Goal: Task Accomplishment & Management: Complete application form

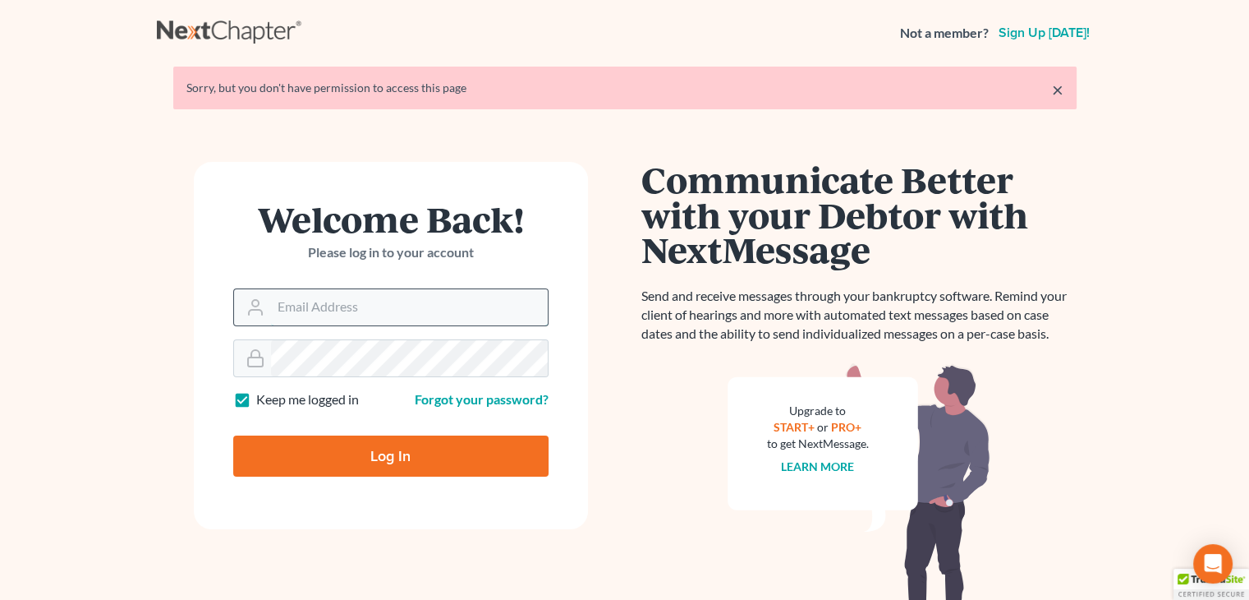
click at [271, 317] on input "Email Address" at bounding box center [409, 307] width 277 height 36
type input "[EMAIL_ADDRESS][DOMAIN_NAME]"
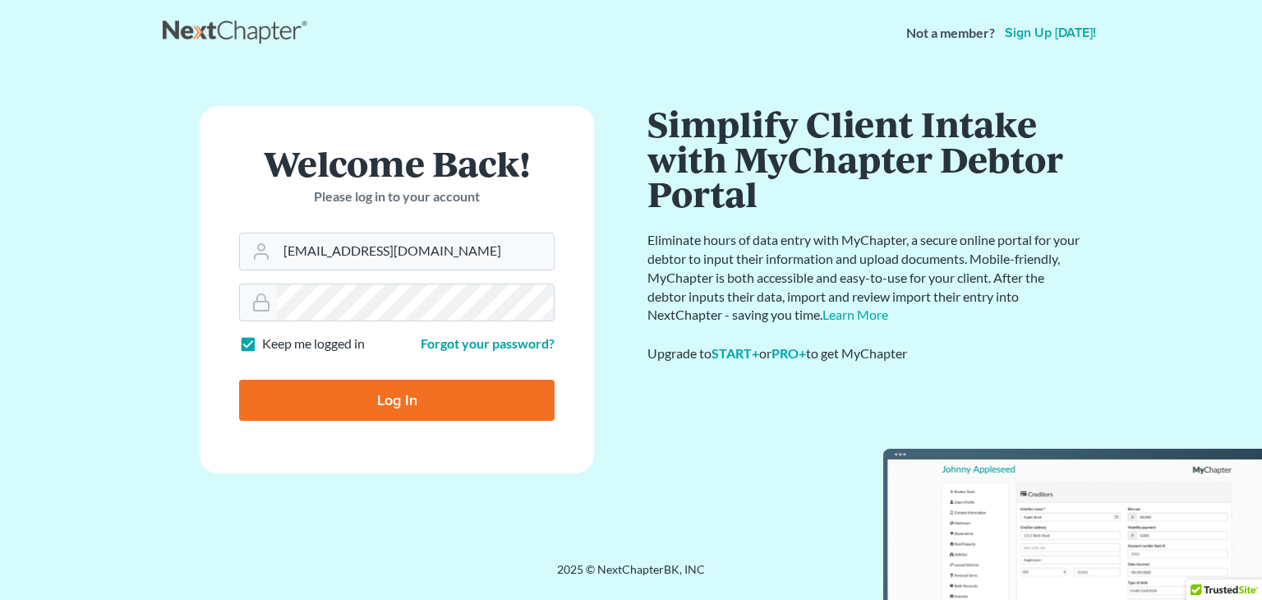
click at [401, 405] on input "Log In" at bounding box center [396, 399] width 315 height 41
type input "Thinking..."
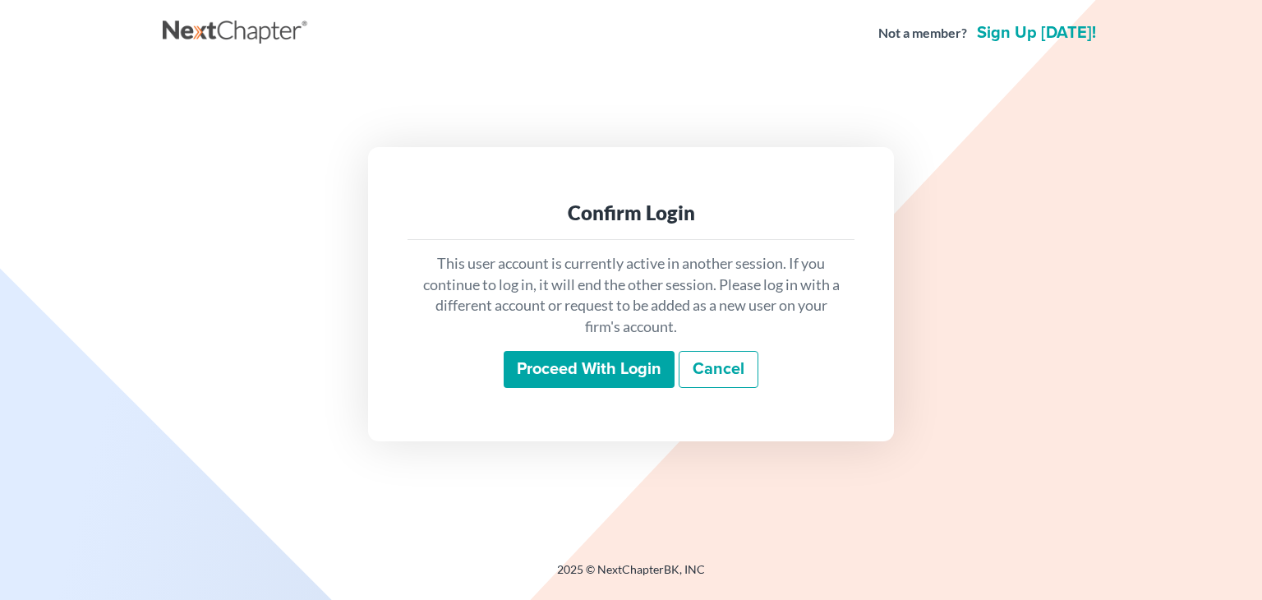
click at [554, 373] on input "Proceed with login" at bounding box center [588, 370] width 171 height 38
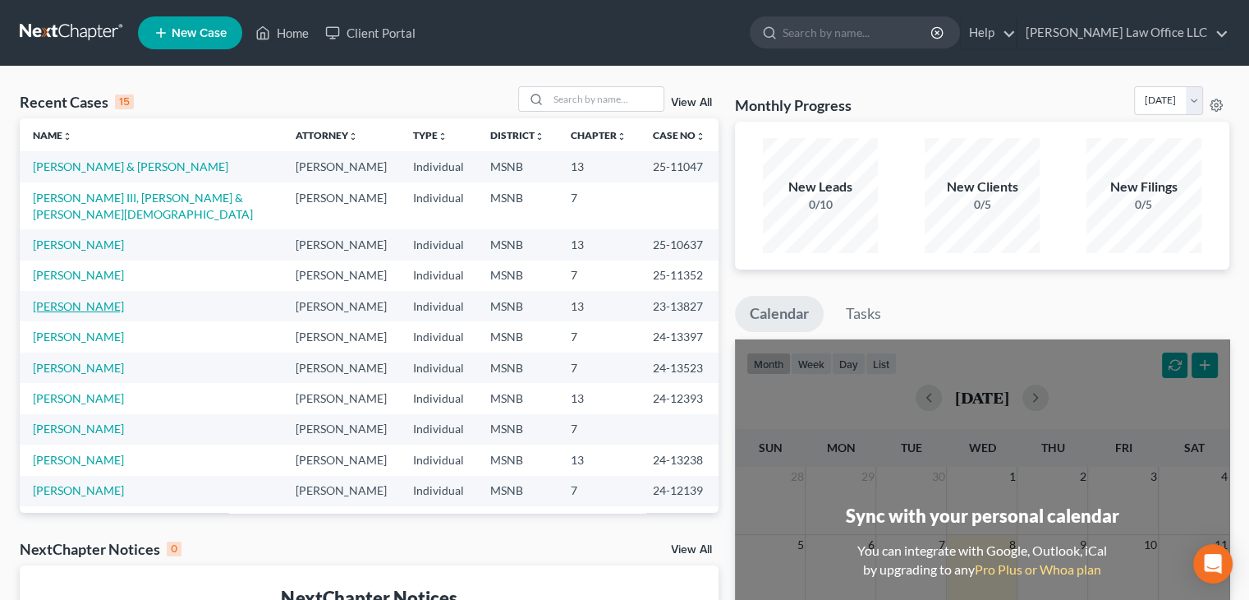
click at [90, 313] on link "[PERSON_NAME]" at bounding box center [78, 306] width 91 height 14
select select "2"
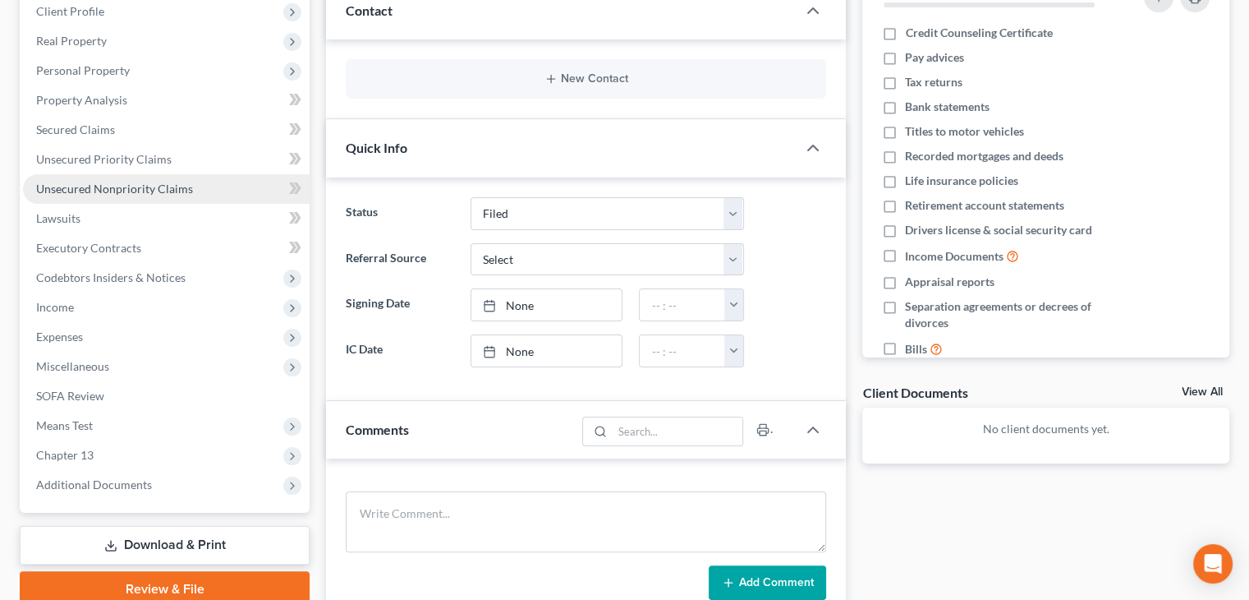
scroll to position [246, 0]
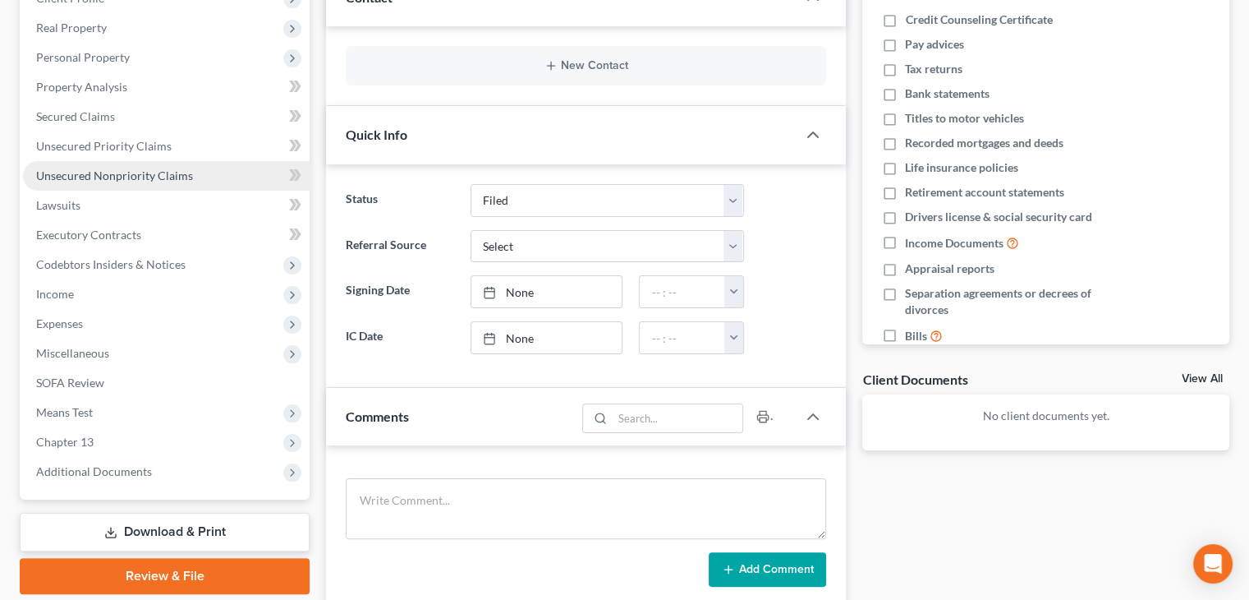
click at [129, 179] on span "Unsecured Nonpriority Claims" at bounding box center [114, 175] width 157 height 14
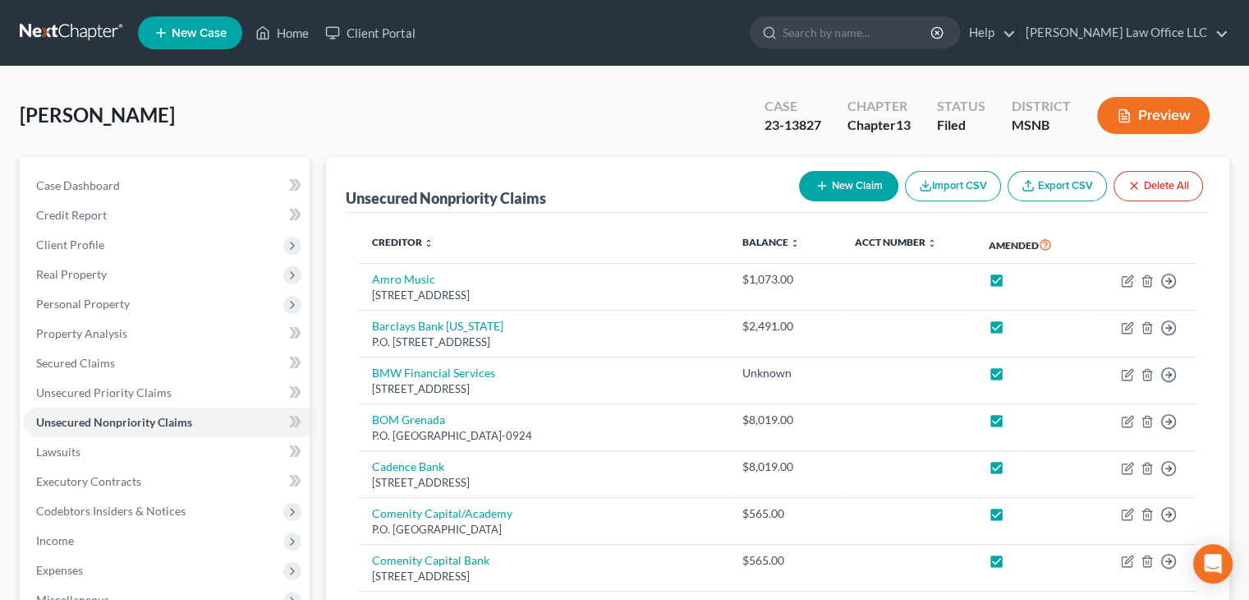
click at [864, 188] on button "New Claim" at bounding box center [848, 186] width 99 height 30
select select "0"
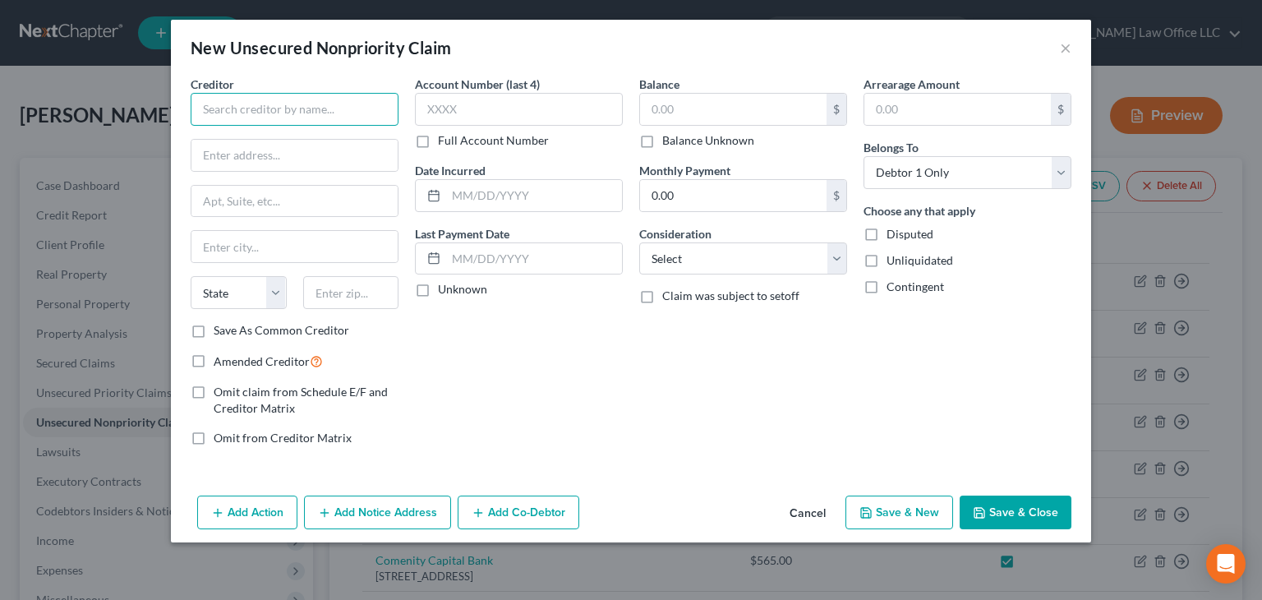
click at [299, 118] on input "text" at bounding box center [295, 109] width 208 height 33
click at [273, 151] on input "text" at bounding box center [294, 155] width 206 height 31
click at [391, 109] on input "Oxford Orthopaedics & Sports Medicine" at bounding box center [295, 109] width 208 height 33
click at [315, 106] on input "Oxford Orthopaedics & Sports Medicine" at bounding box center [295, 109] width 208 height 33
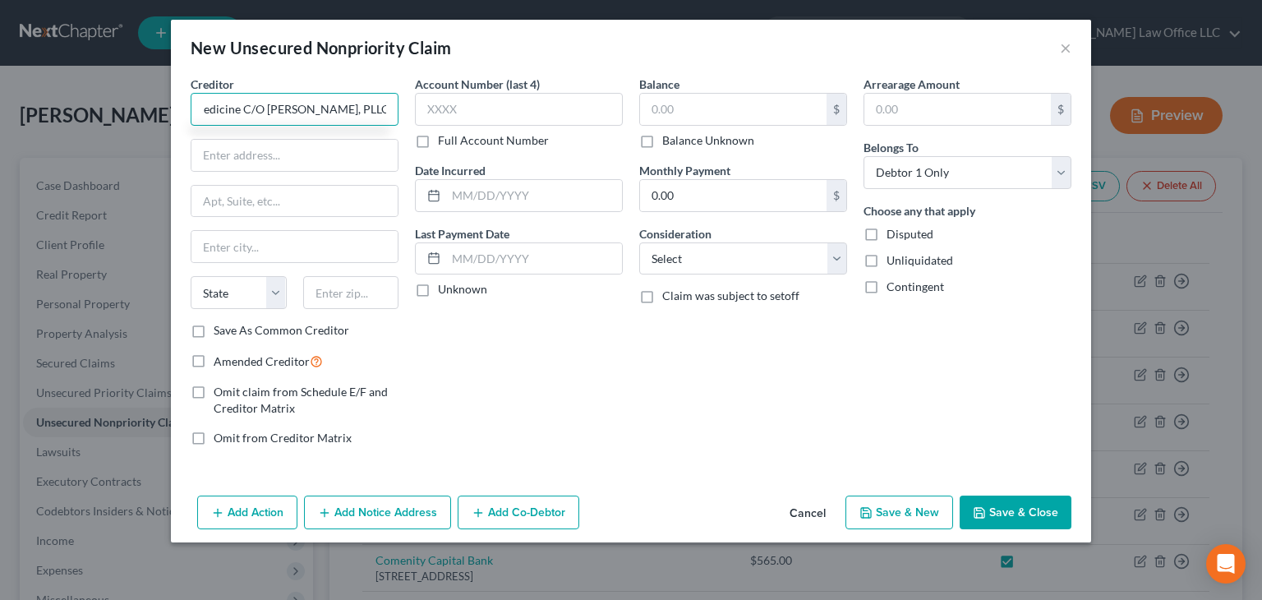
type input "Oxford Orthopaedics & Sports Medicine C/O Tannehill Carmean, PLLC"
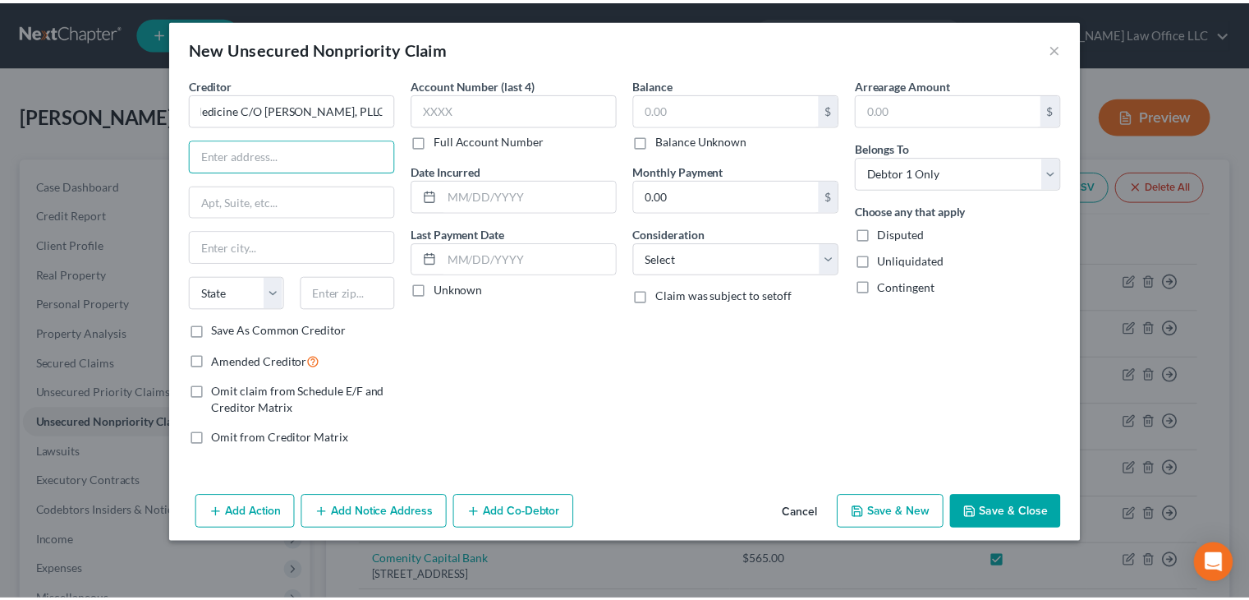
scroll to position [0, 0]
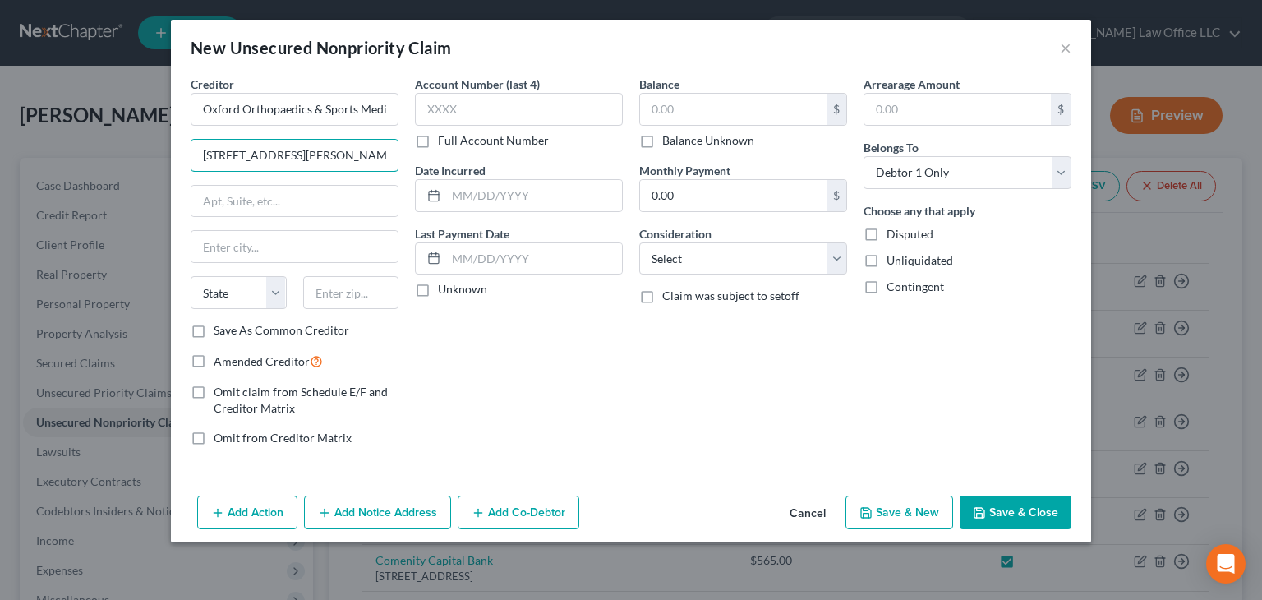
type input "829 North Lamar Boulevard"
type input "Suite 1"
type input "Oxford"
select select "25"
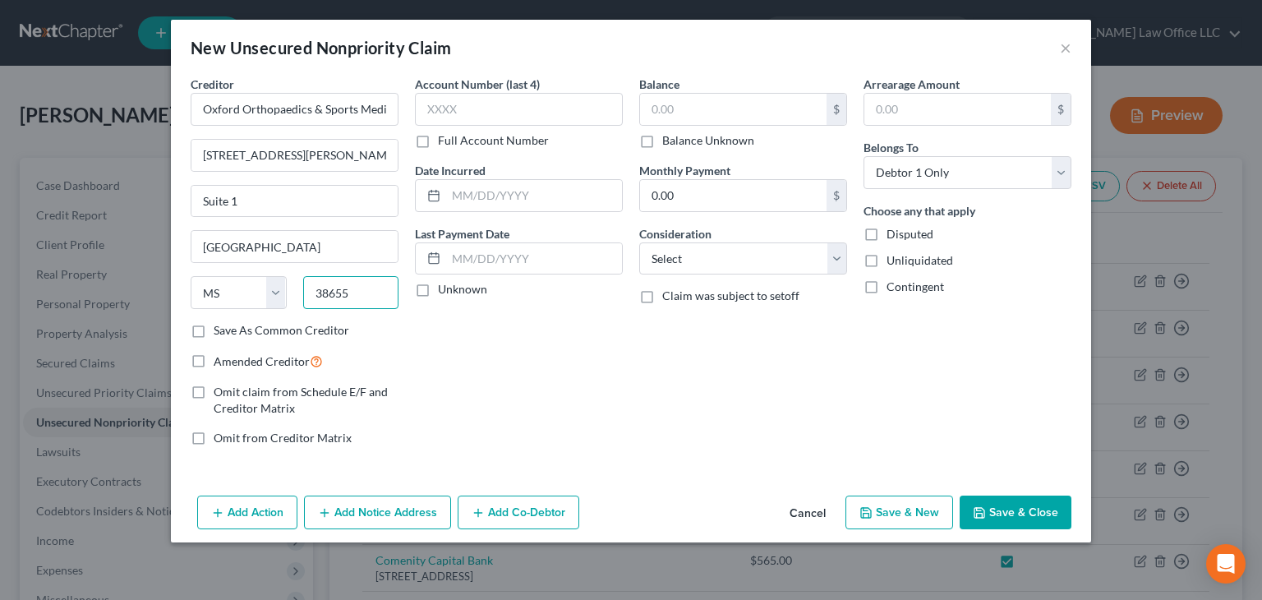
type input "38655"
drag, startPoint x: 196, startPoint y: 330, endPoint x: 200, endPoint y: 365, distance: 35.6
click at [214, 333] on label "Save As Common Creditor" at bounding box center [282, 330] width 136 height 16
click at [220, 333] on input "Save As Common Creditor" at bounding box center [225, 327] width 11 height 11
checkbox input "true"
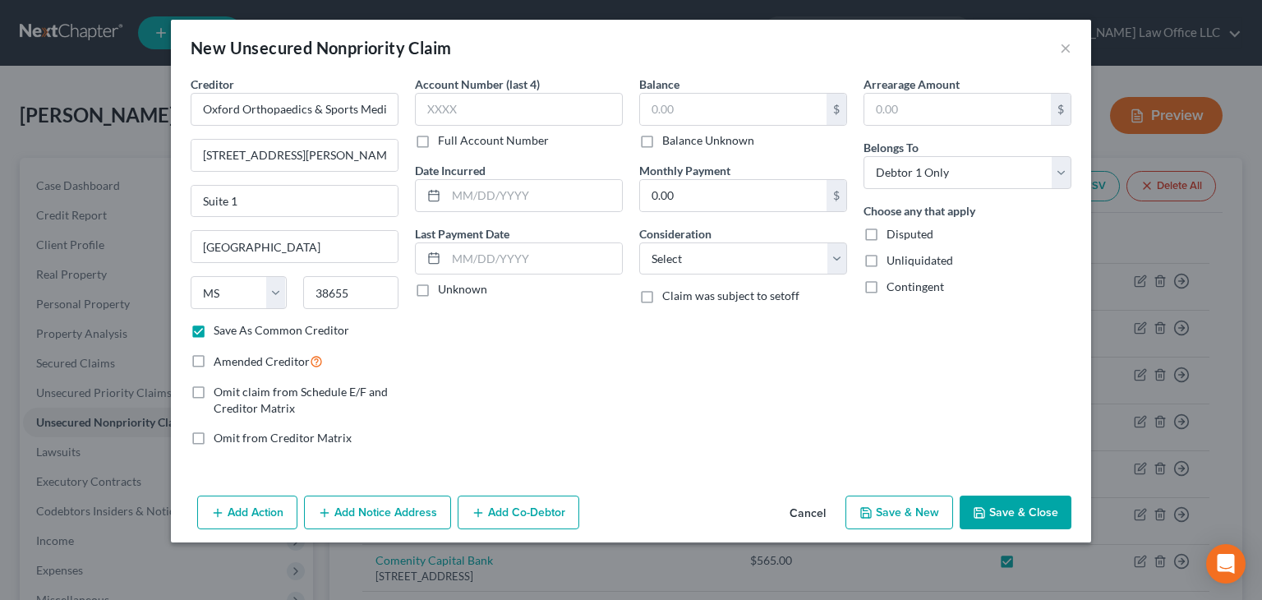
click at [214, 359] on label "Amended Creditor" at bounding box center [268, 361] width 109 height 19
click at [220, 359] on input "Amended Creditor" at bounding box center [225, 357] width 11 height 11
checkbox input "true"
drag, startPoint x: 695, startPoint y: 110, endPoint x: 755, endPoint y: 450, distance: 345.3
click at [695, 111] on input "text" at bounding box center [733, 109] width 186 height 31
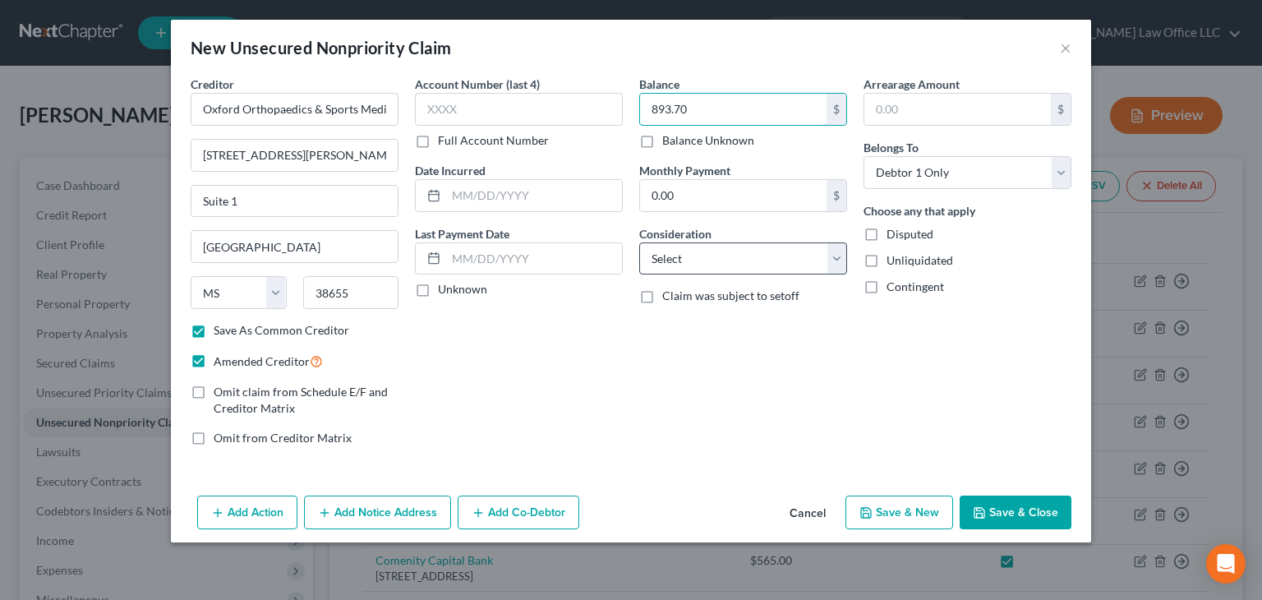
type input "893.70"
drag, startPoint x: 729, startPoint y: 269, endPoint x: 737, endPoint y: 282, distance: 15.5
click at [737, 282] on div "Balance 893.70 $ Balance Unknown Balance Undetermined 893.70 $ Balance Unknown …" at bounding box center [743, 268] width 224 height 384
select select "9"
click at [639, 242] on select "Select Cable / Satellite Services Collection Agency Credit Card Debt Debt Couns…" at bounding box center [743, 258] width 208 height 33
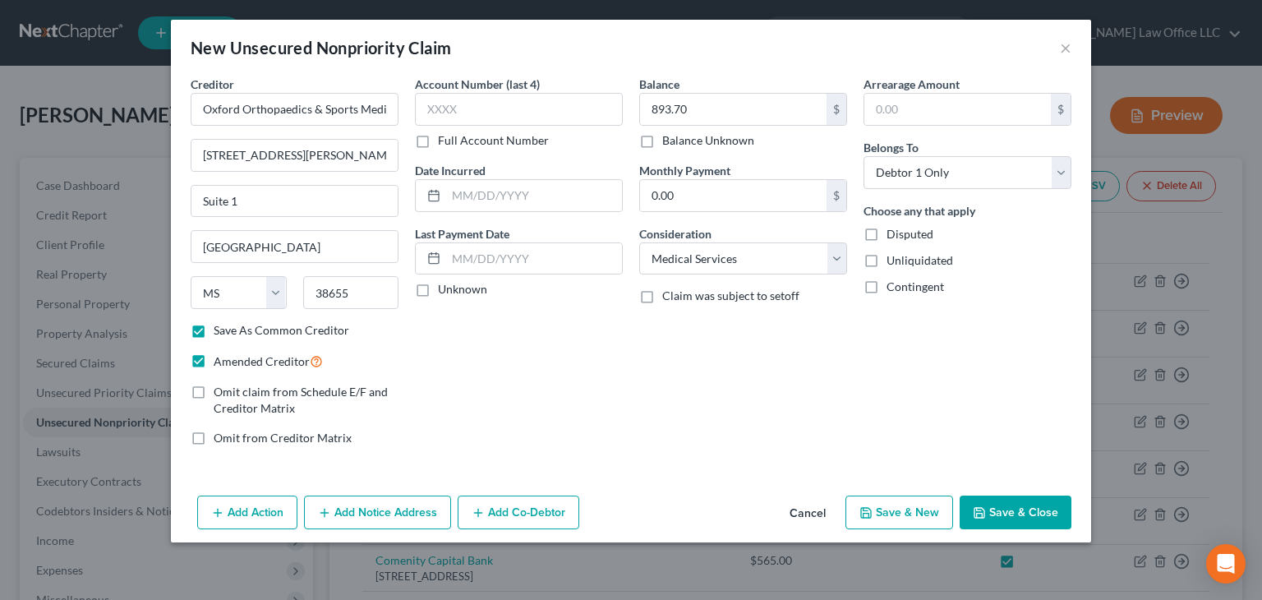
click at [995, 520] on button "Save & Close" at bounding box center [1015, 512] width 112 height 34
checkbox input "false"
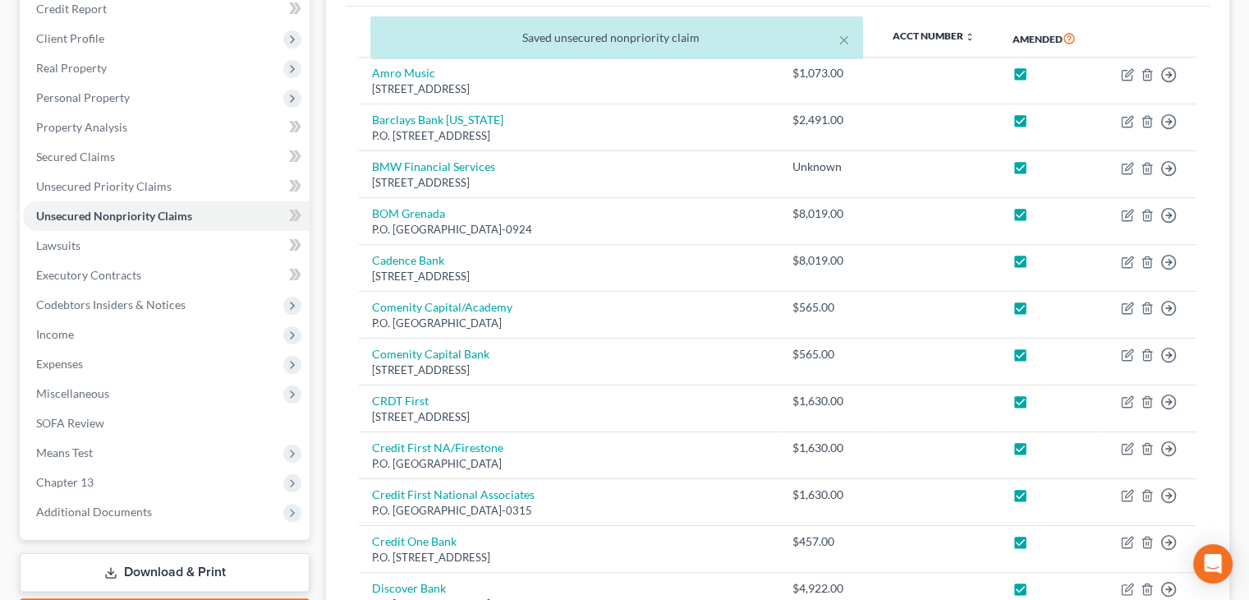
scroll to position [411, 0]
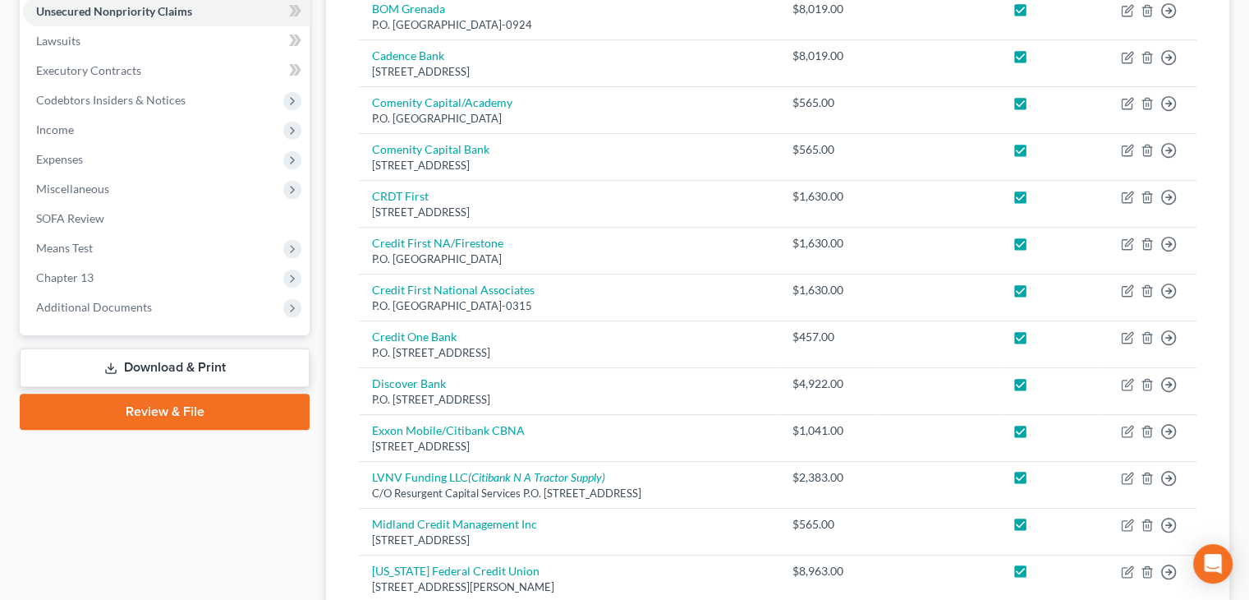
click at [205, 359] on link "Download & Print" at bounding box center [165, 367] width 290 height 39
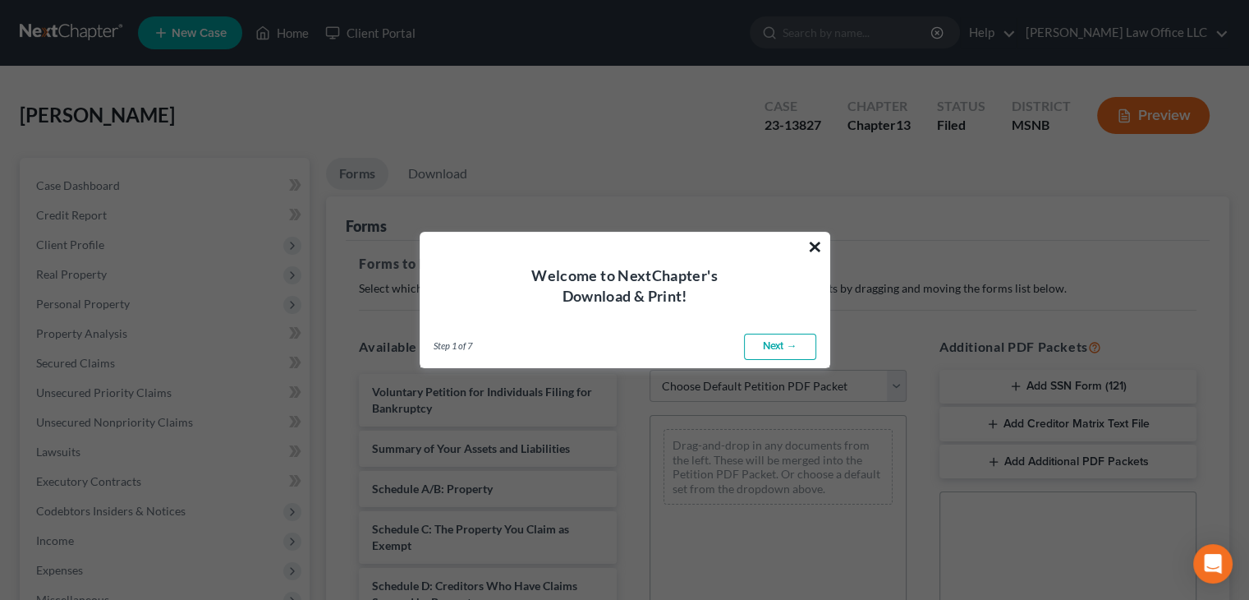
click at [812, 245] on button "×" at bounding box center [815, 246] width 16 height 26
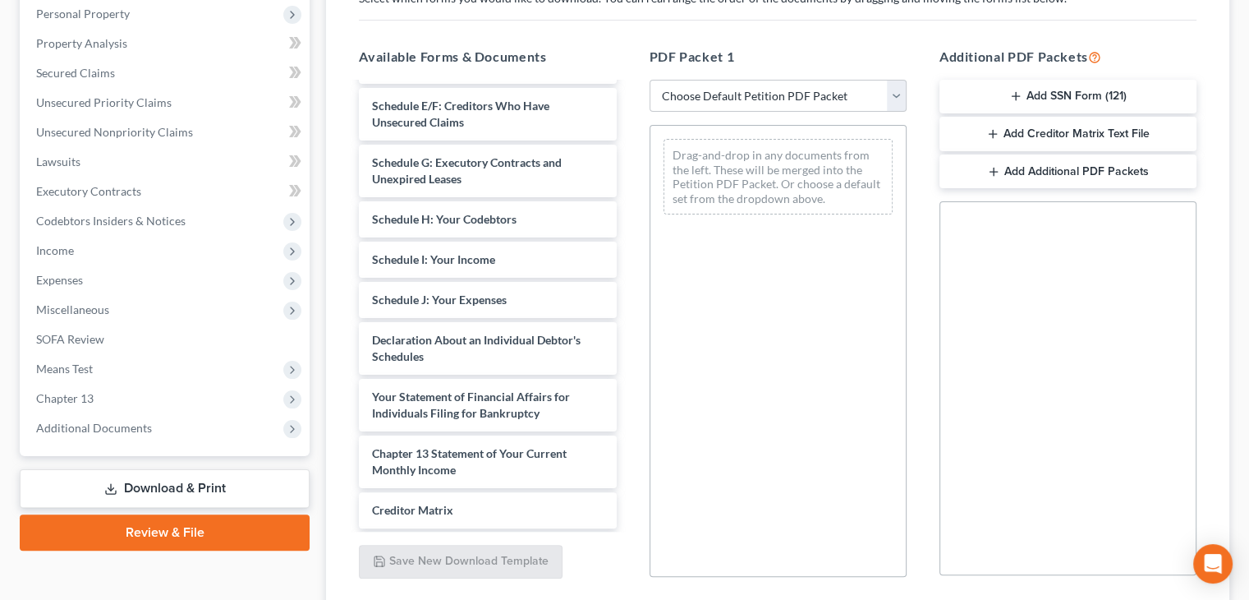
scroll to position [329, 0]
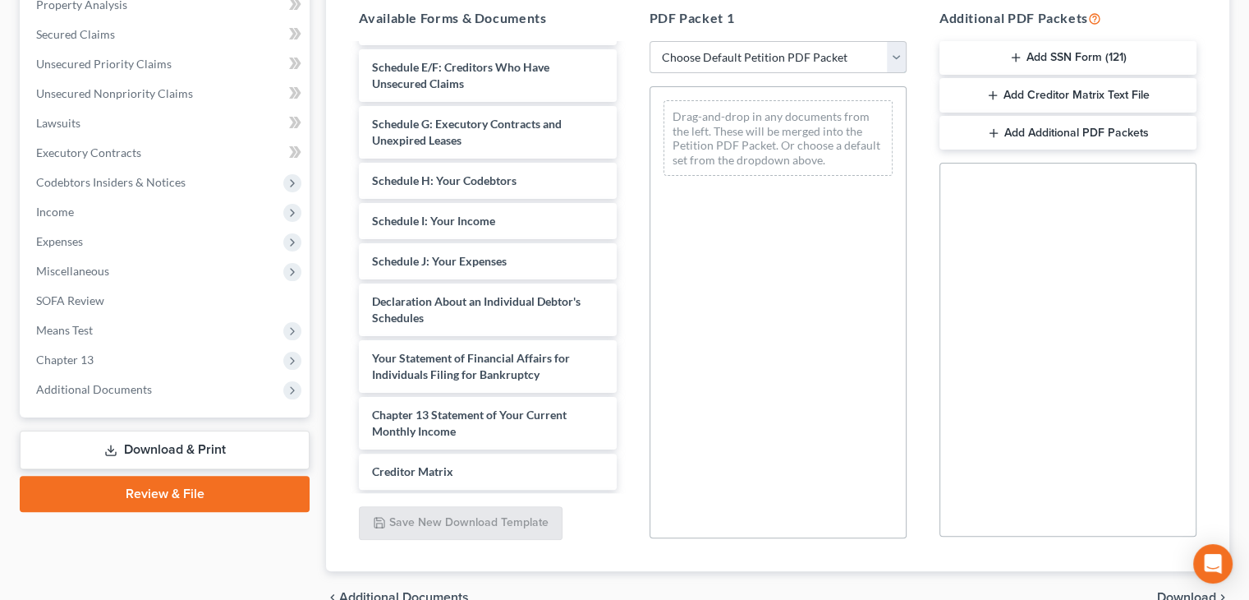
click at [818, 55] on select "Choose Default Petition PDF Packet Complete Bankruptcy Petition (all forms and …" at bounding box center [778, 57] width 257 height 33
select select "2"
click at [650, 41] on select "Choose Default Petition PDF Packet Complete Bankruptcy Petition (all forms and …" at bounding box center [778, 57] width 257 height 33
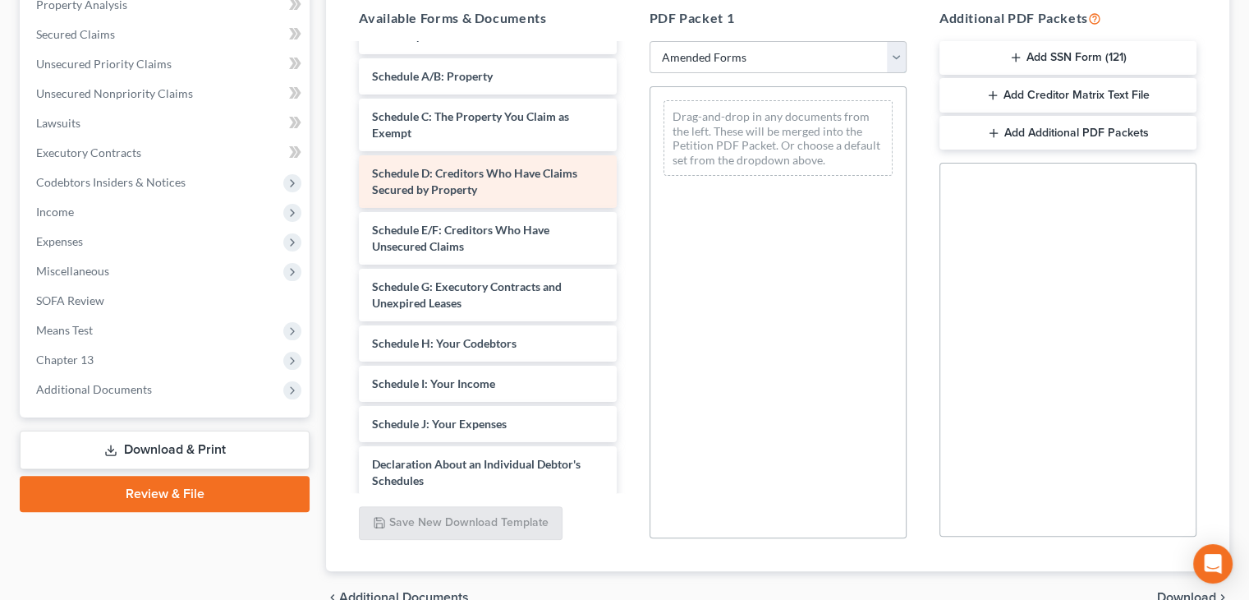
scroll to position [82, 0]
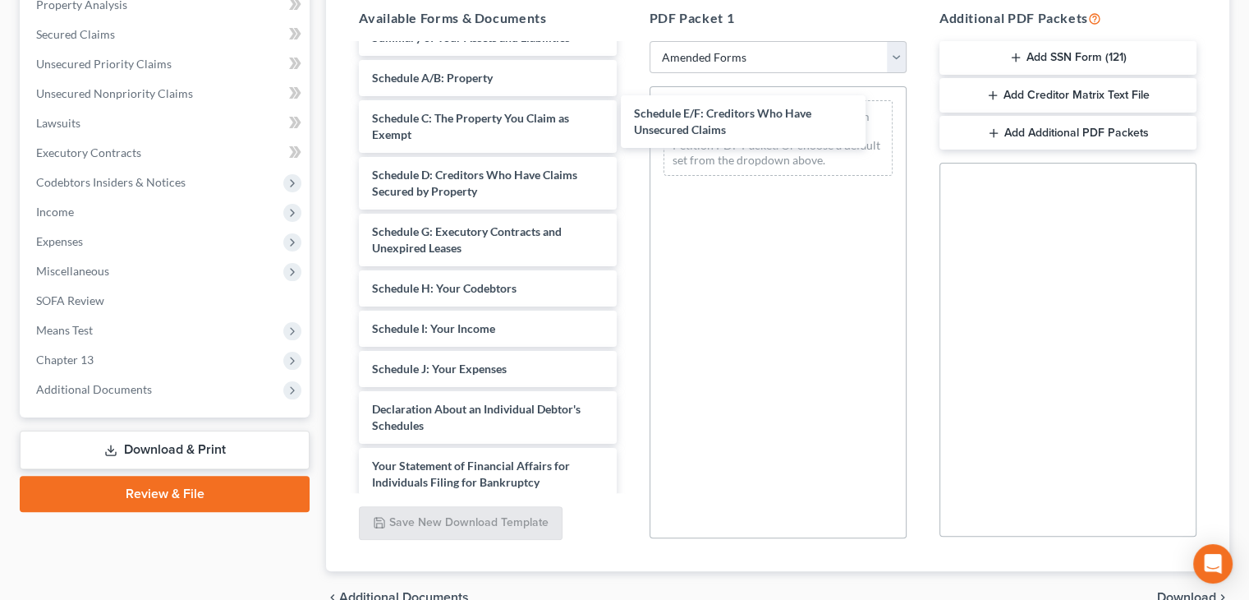
drag, startPoint x: 447, startPoint y: 239, endPoint x: 712, endPoint y: 122, distance: 289.8
click at [629, 122] on div "Schedule E/F: Creditors Who Have Unsecured Claims Voluntary Petition for Indivi…" at bounding box center [487, 348] width 283 height 771
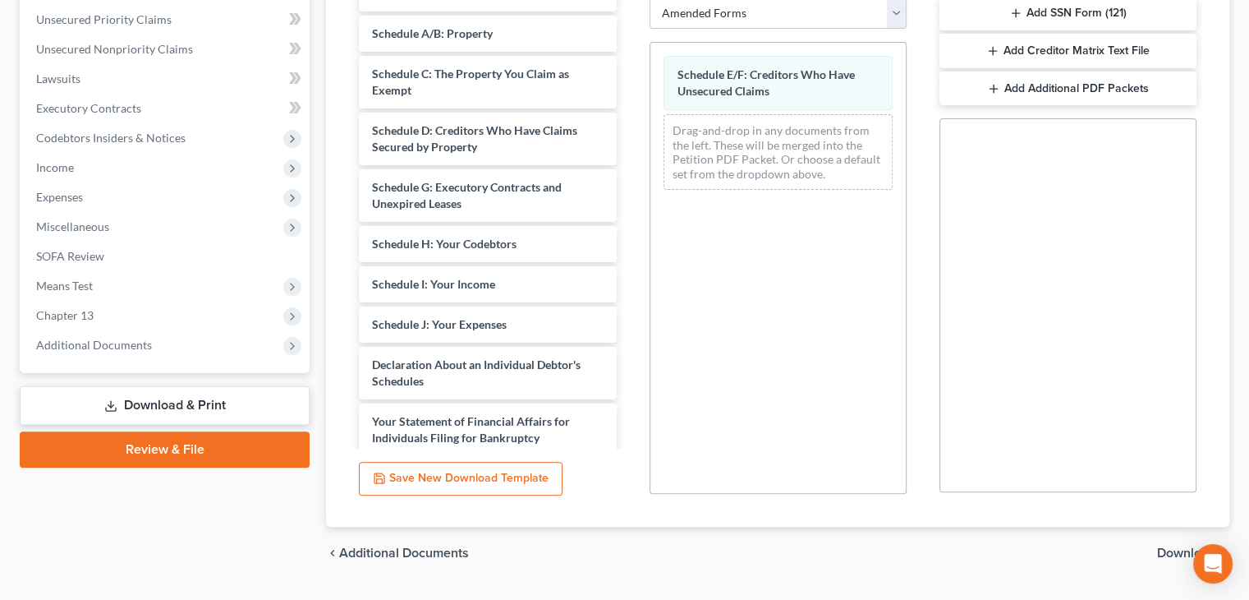
scroll to position [414, 0]
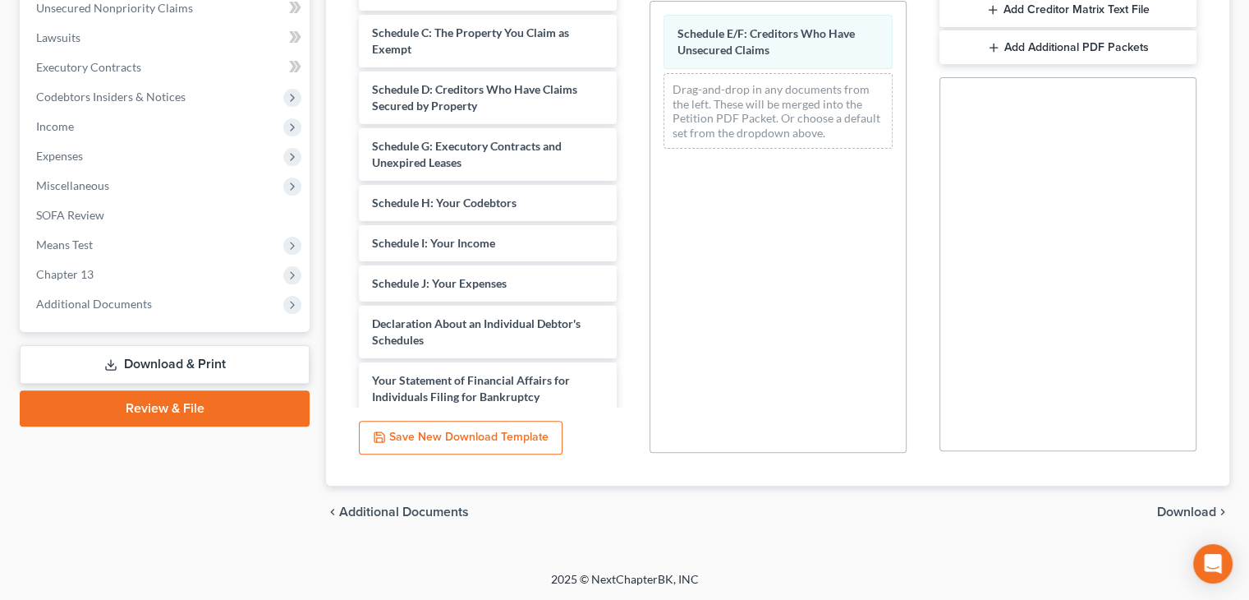
click at [1185, 507] on span "Download" at bounding box center [1186, 511] width 59 height 13
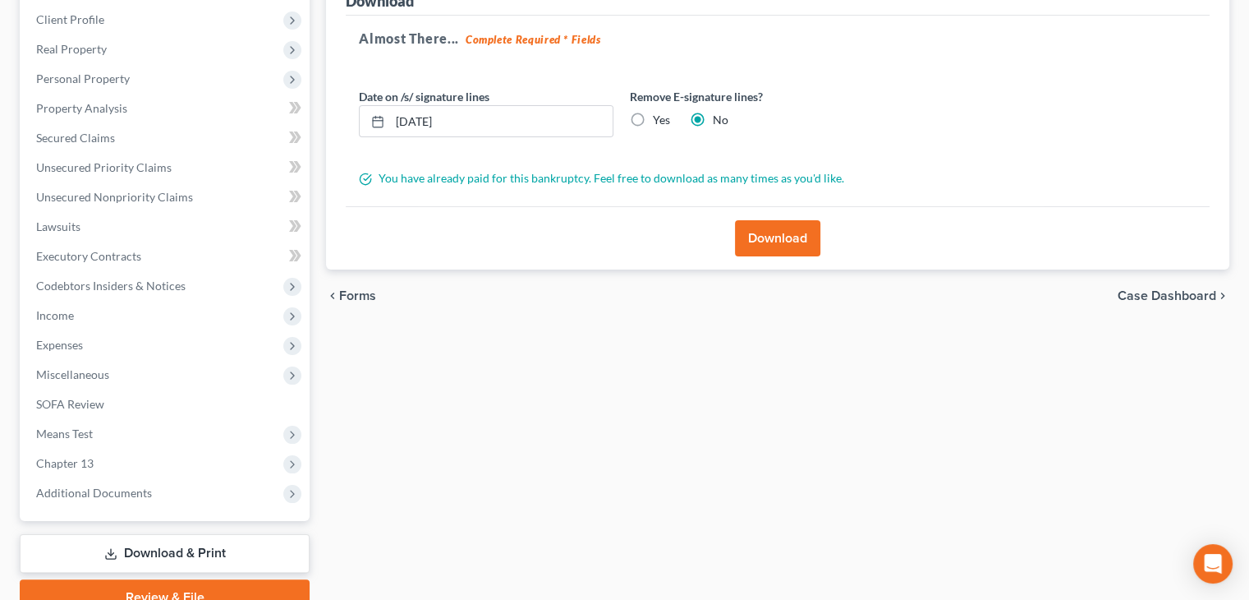
scroll to position [246, 0]
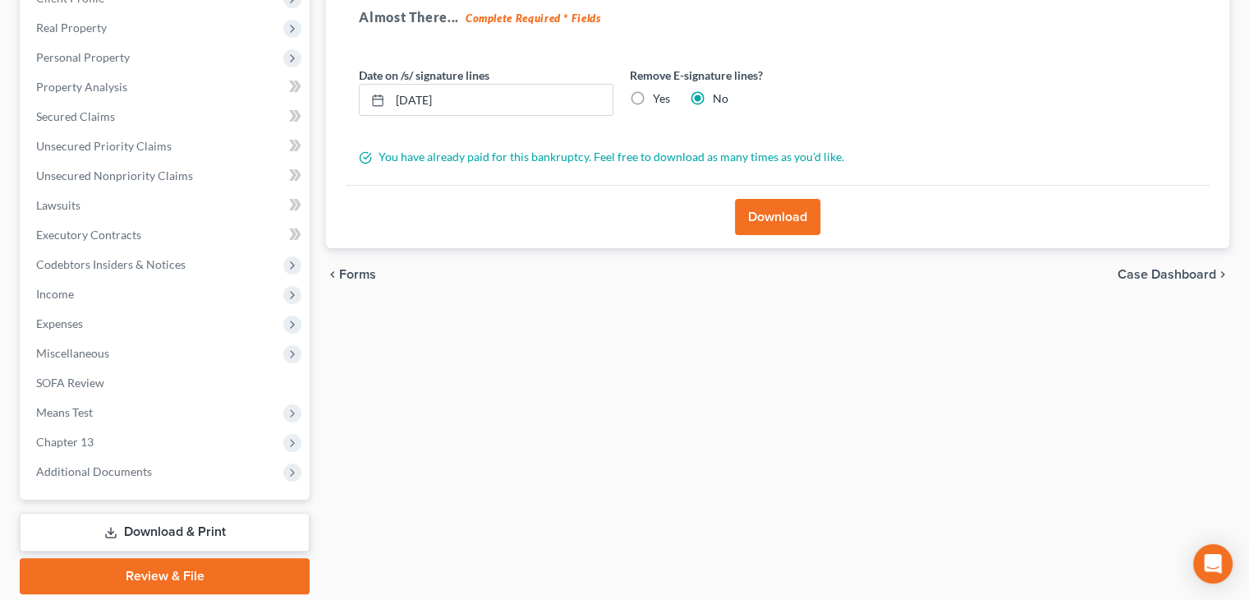
click at [783, 200] on button "Download" at bounding box center [777, 217] width 85 height 36
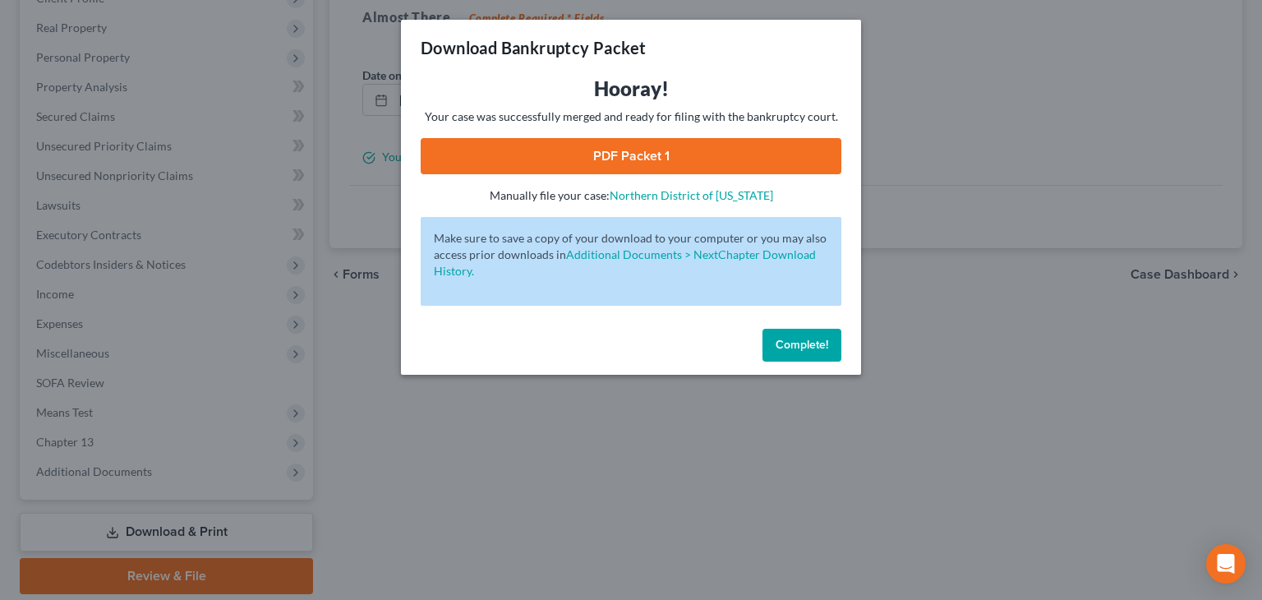
click at [650, 145] on link "PDF Packet 1" at bounding box center [631, 156] width 421 height 36
click at [816, 354] on button "Complete!" at bounding box center [801, 345] width 79 height 33
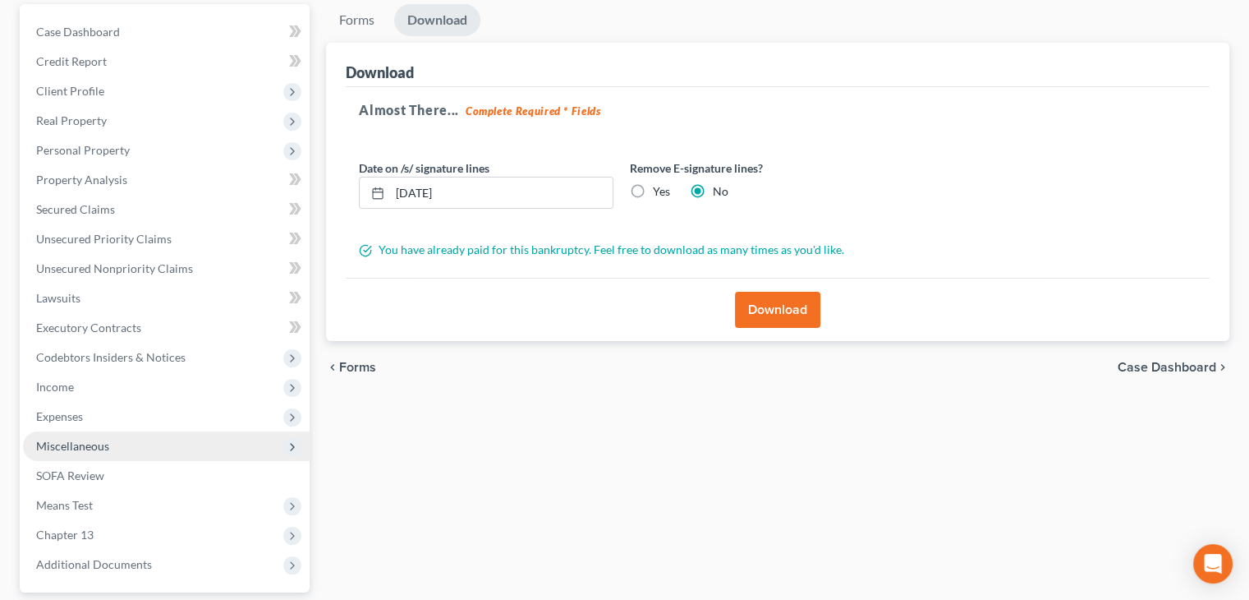
scroll to position [0, 0]
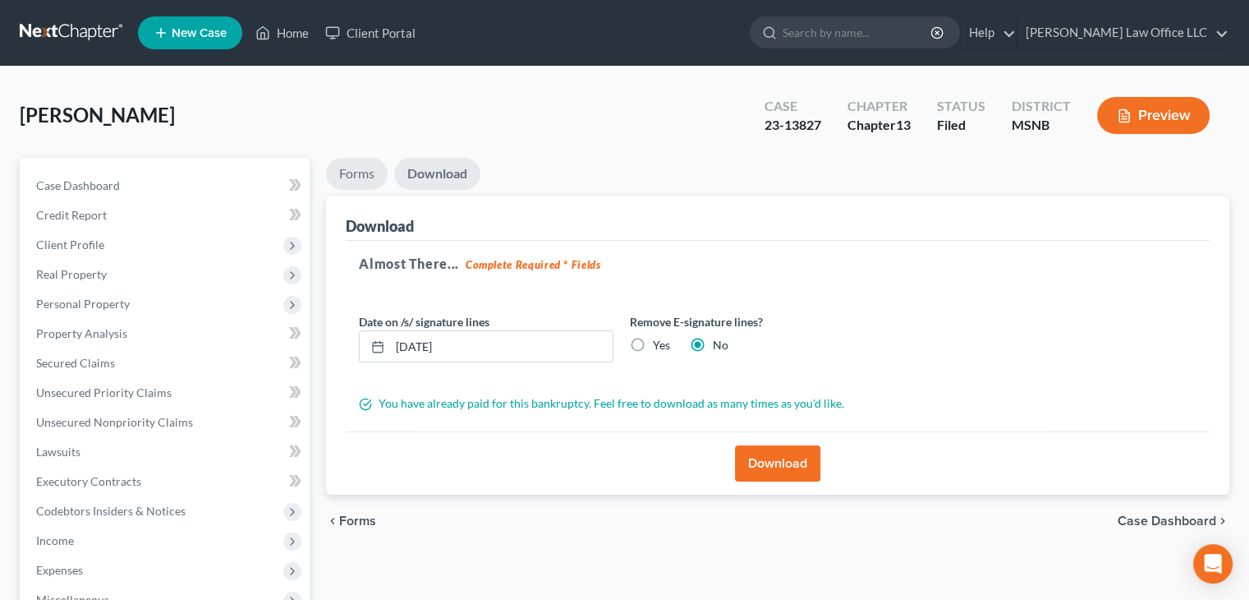
click at [351, 163] on link "Forms" at bounding box center [357, 174] width 62 height 32
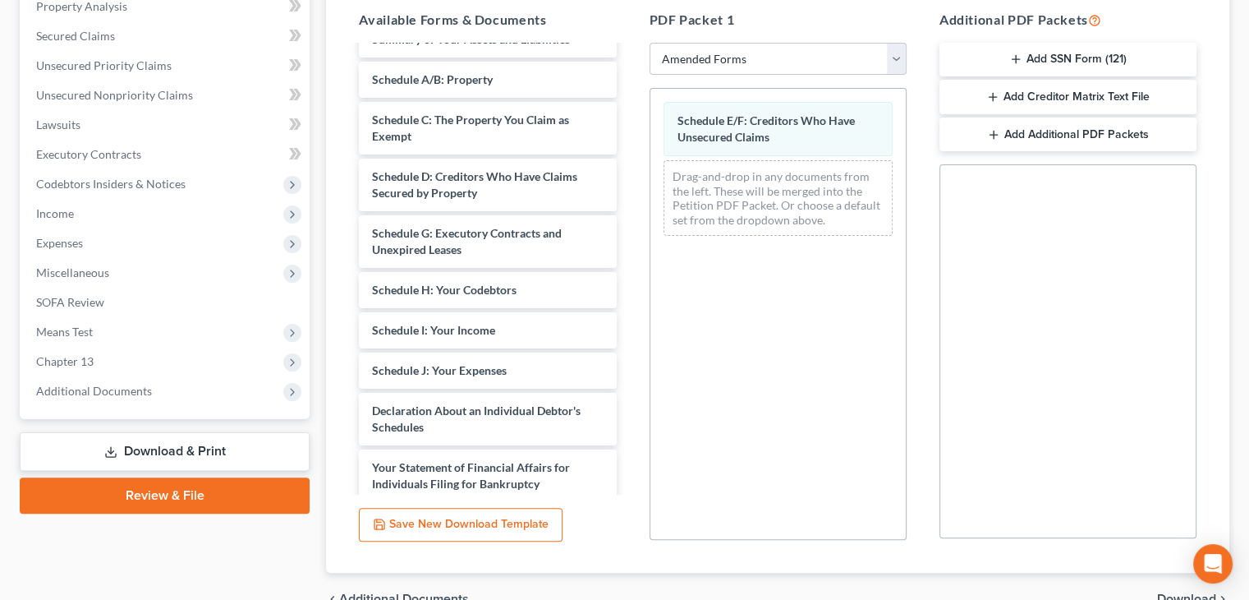
scroll to position [411, 0]
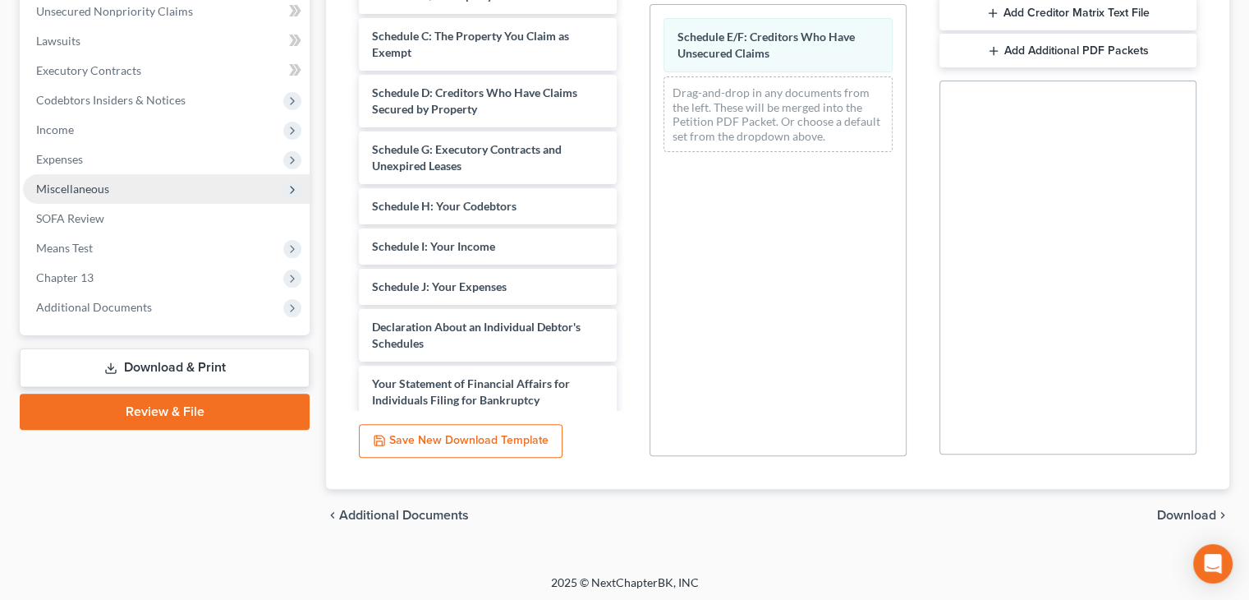
click at [114, 181] on span "Miscellaneous" at bounding box center [166, 189] width 287 height 30
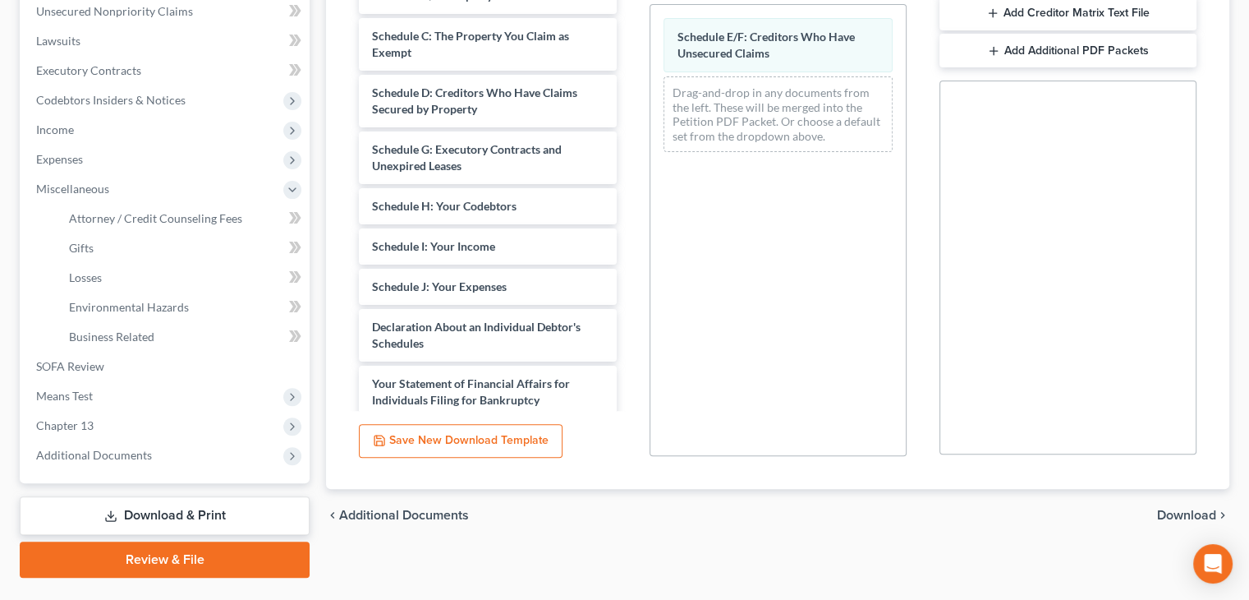
click at [177, 509] on link "Download & Print" at bounding box center [165, 515] width 290 height 39
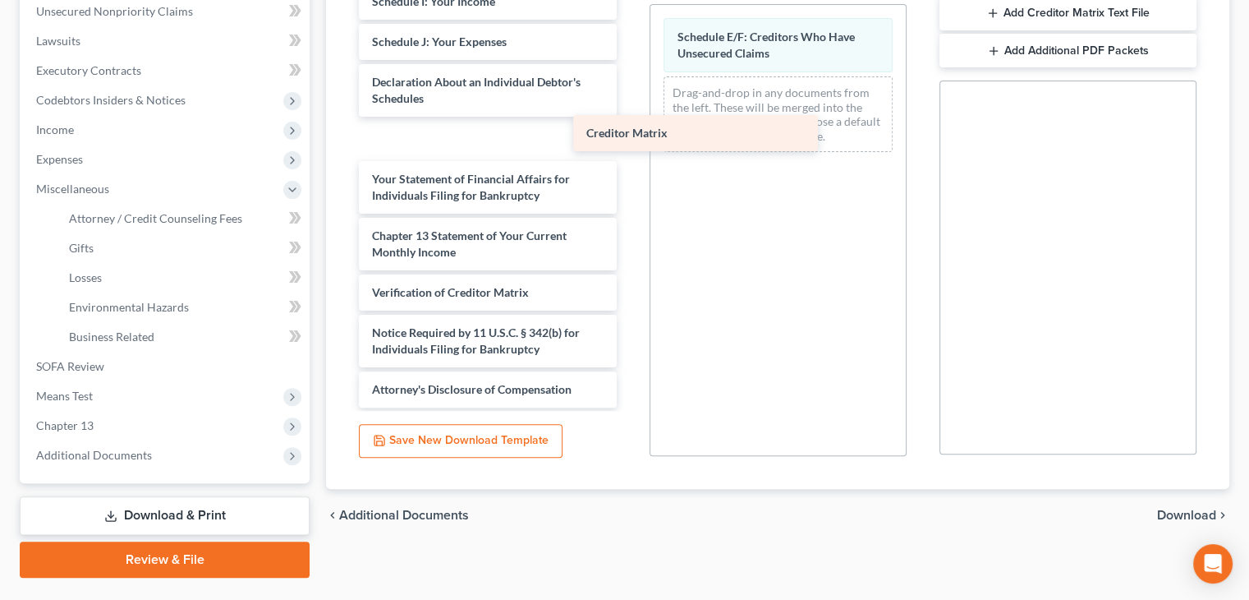
scroll to position [287, 0]
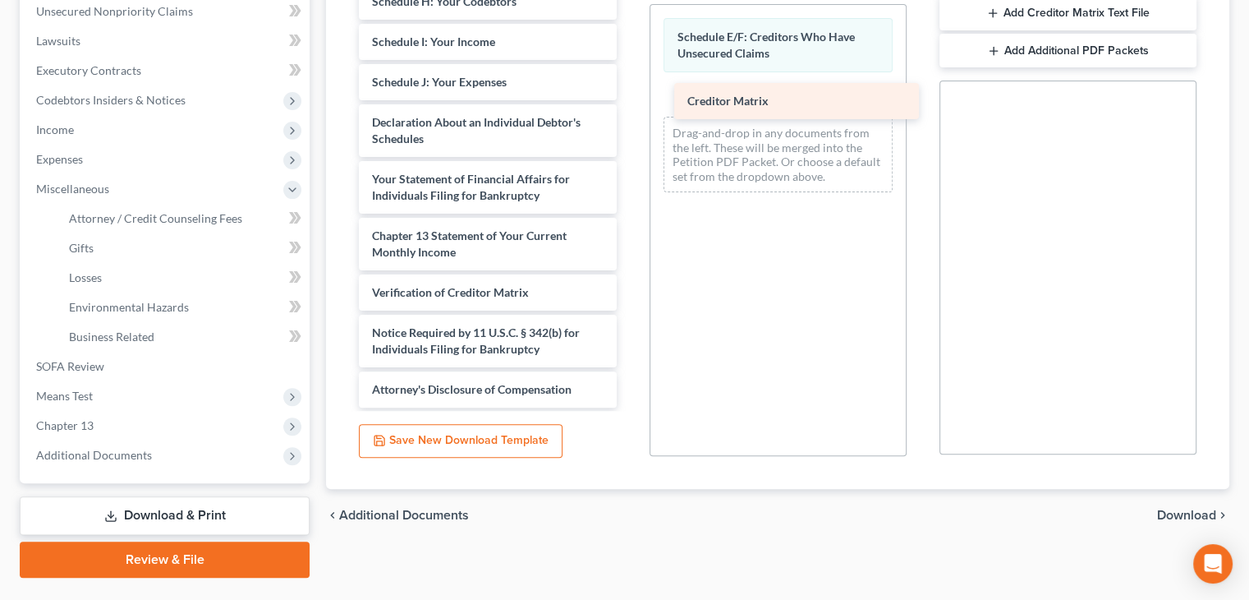
drag, startPoint x: 379, startPoint y: 257, endPoint x: 705, endPoint y: 102, distance: 360.4
click at [629, 105] on div "Creditor Matrix Voluntary Petition for Individuals Filing for Bankruptcy Summar…" at bounding box center [487, 41] width 283 height 731
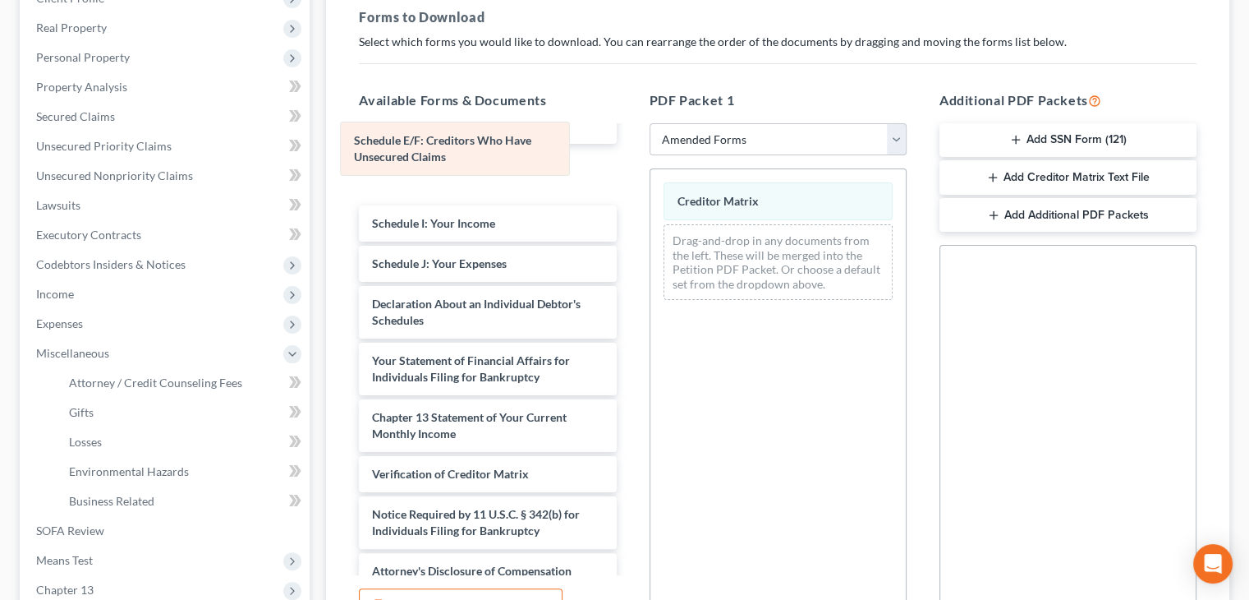
scroll to position [345, 0]
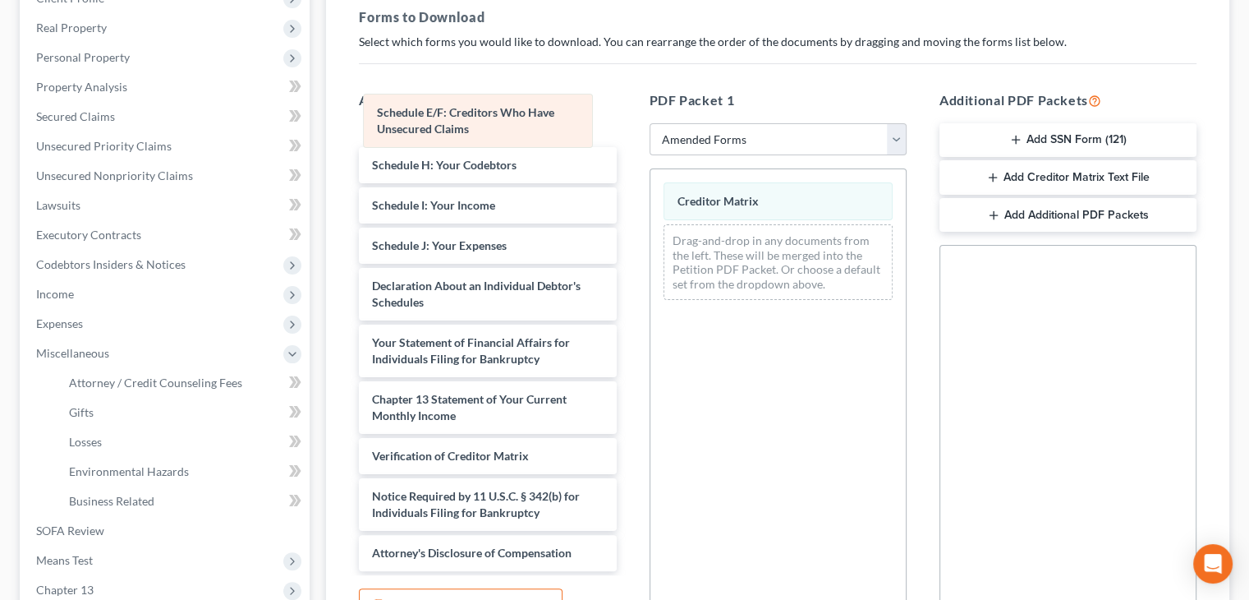
drag, startPoint x: 737, startPoint y: 203, endPoint x: 439, endPoint y: 116, distance: 310.6
click at [651, 169] on div "Schedule E/F: Creditors Who Have Unsecured Claims Schedule E/F: Creditors Who H…" at bounding box center [778, 241] width 255 height 144
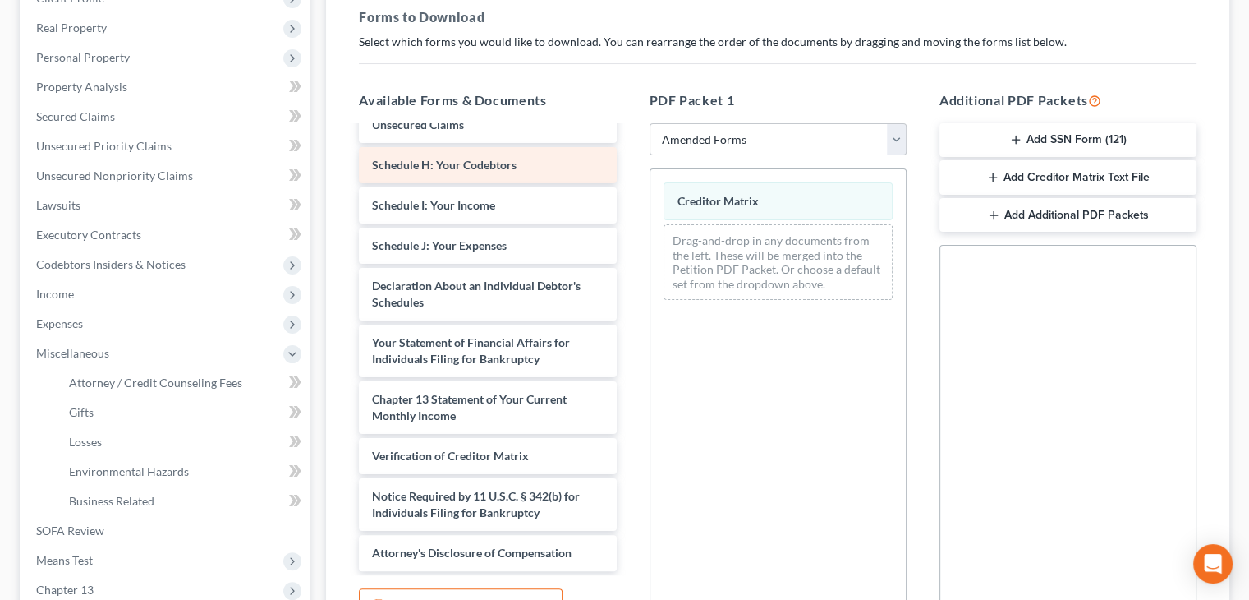
scroll to position [343, 0]
click at [752, 137] on select "Choose Default Petition PDF Packet Complete Bankruptcy Petition (all forms and …" at bounding box center [778, 139] width 257 height 33
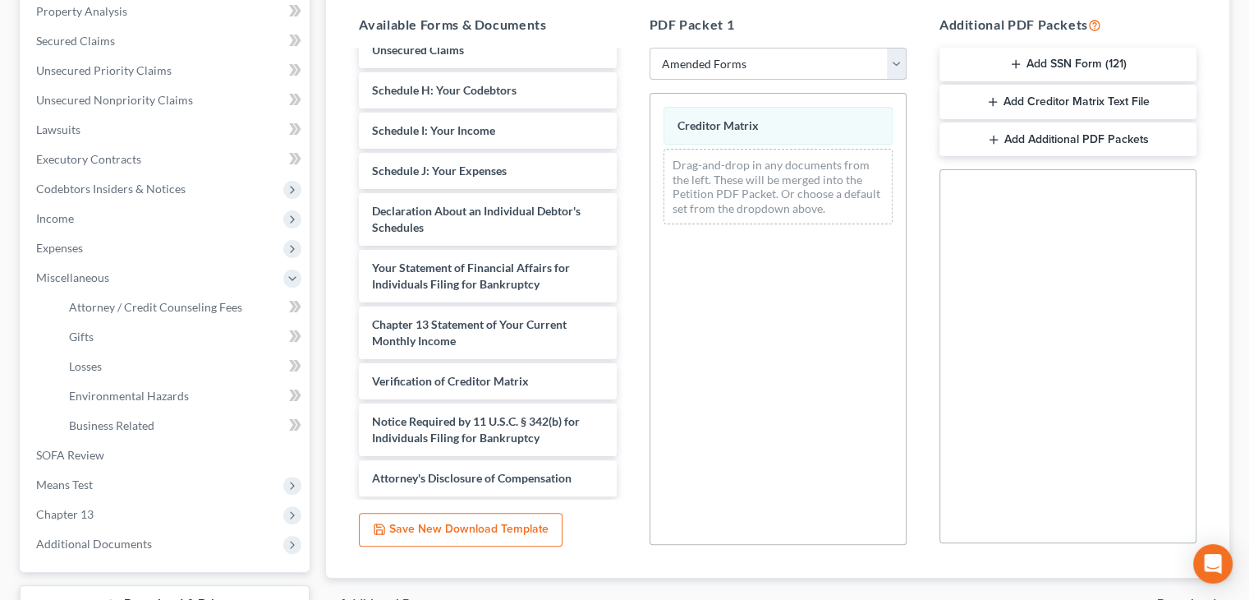
scroll to position [450, 0]
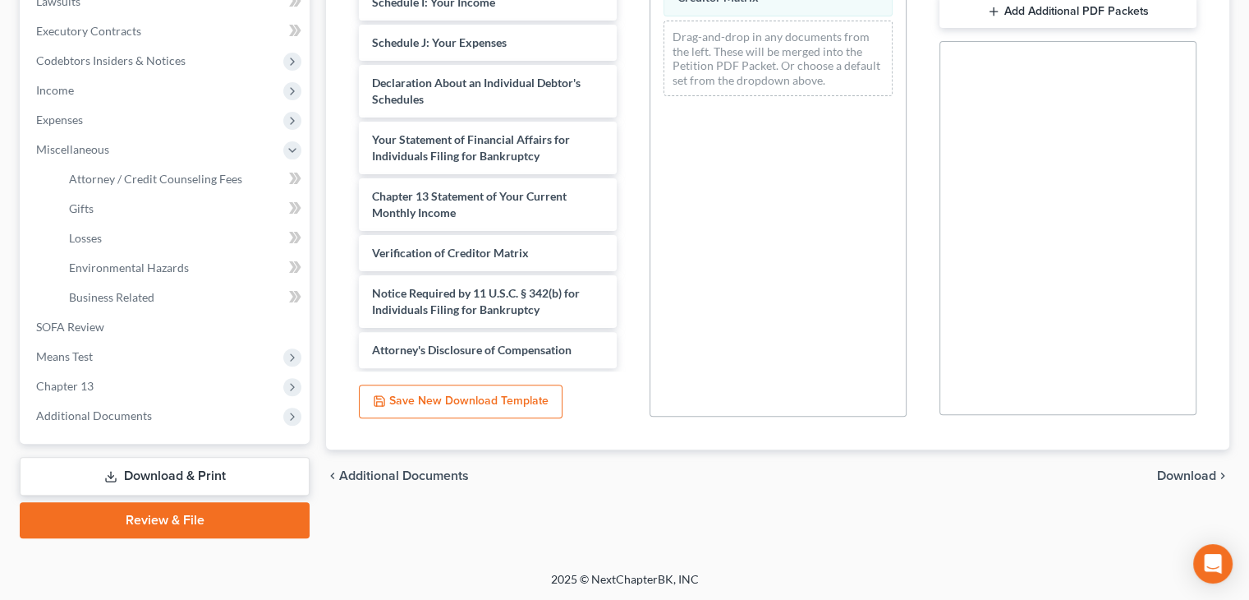
click at [1181, 480] on span "Download" at bounding box center [1186, 475] width 59 height 13
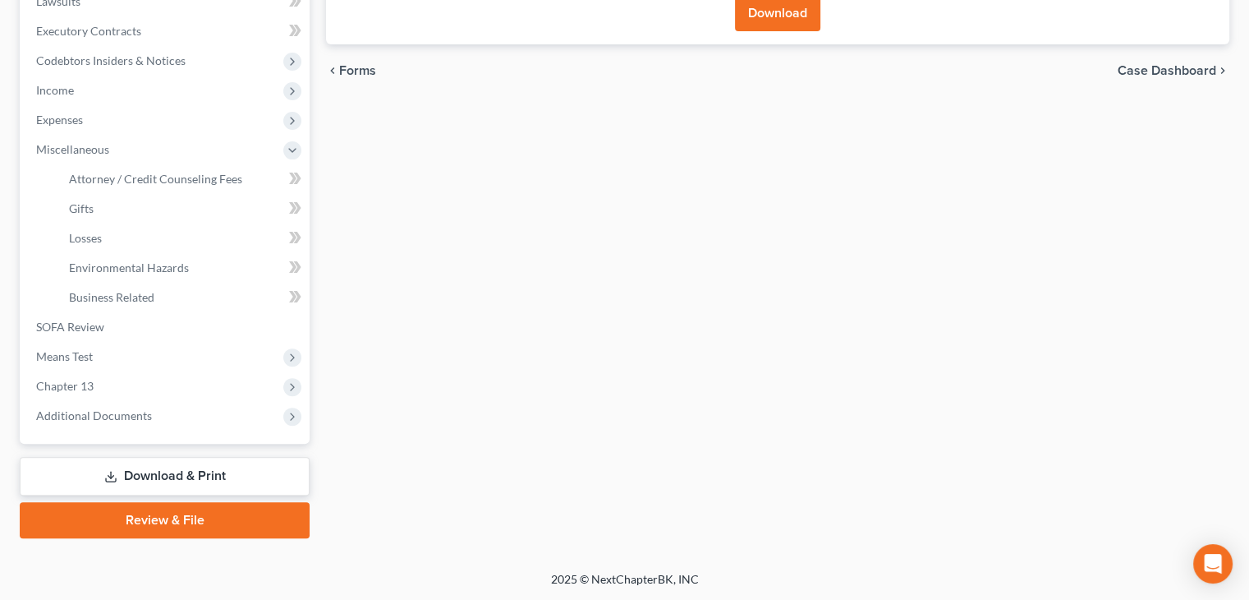
click at [761, 30] on div "Download" at bounding box center [778, 12] width 864 height 63
click at [756, 13] on button "Download" at bounding box center [777, 13] width 85 height 36
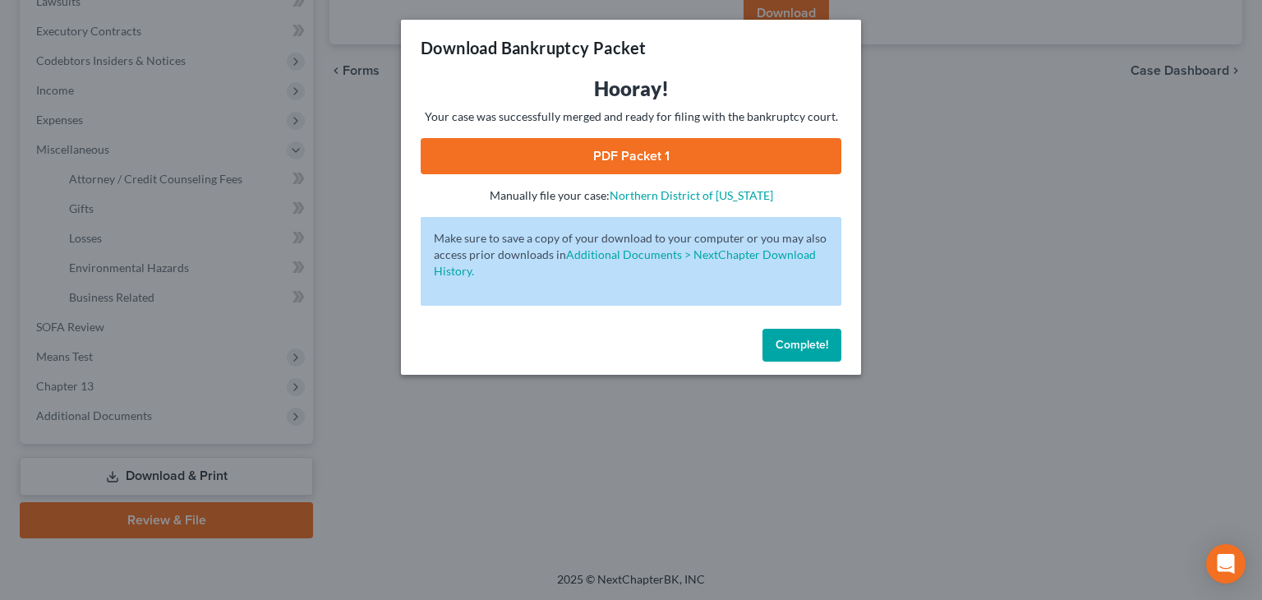
click at [646, 151] on link "PDF Packet 1" at bounding box center [631, 156] width 421 height 36
click at [814, 356] on button "Complete!" at bounding box center [801, 345] width 79 height 33
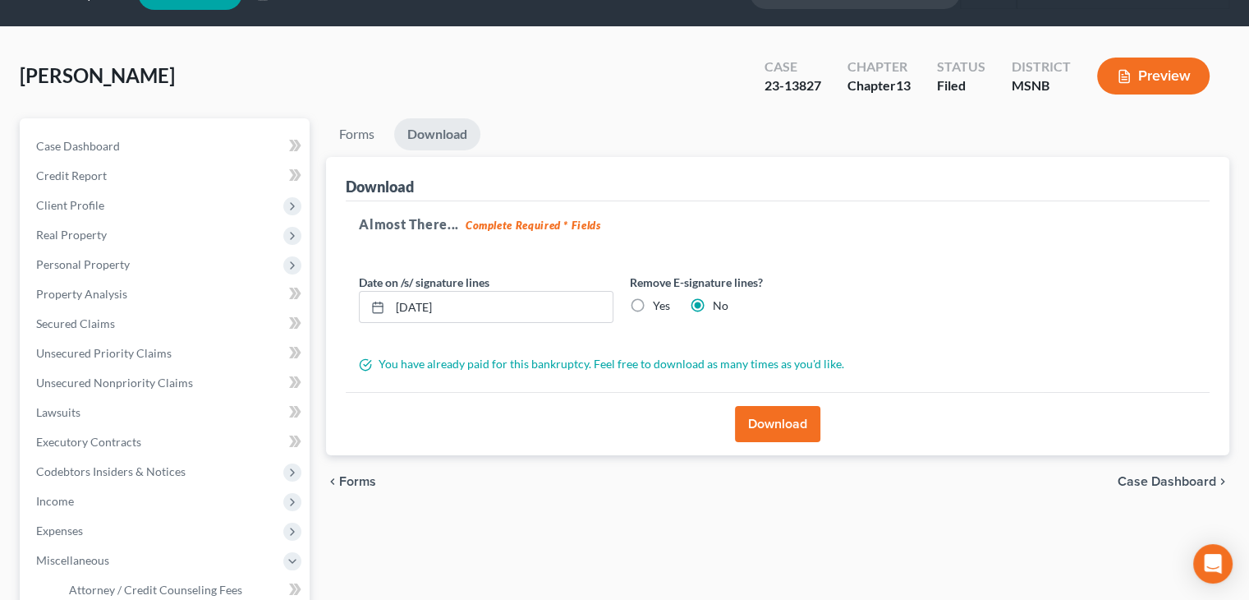
scroll to position [0, 0]
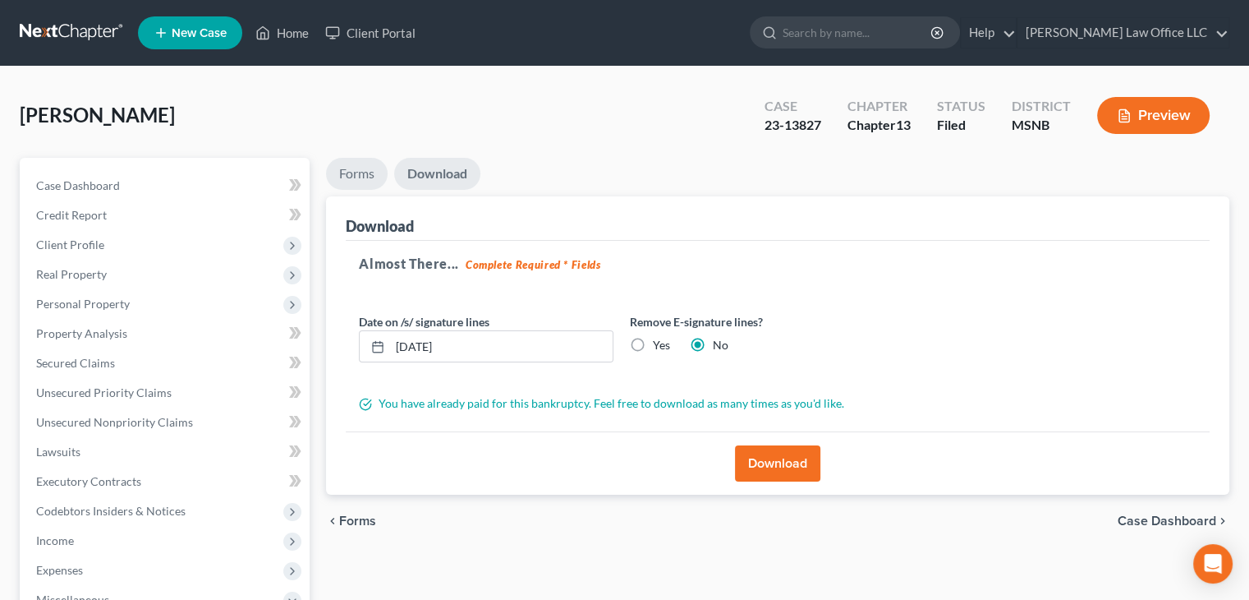
click at [355, 172] on link "Forms" at bounding box center [357, 174] width 62 height 32
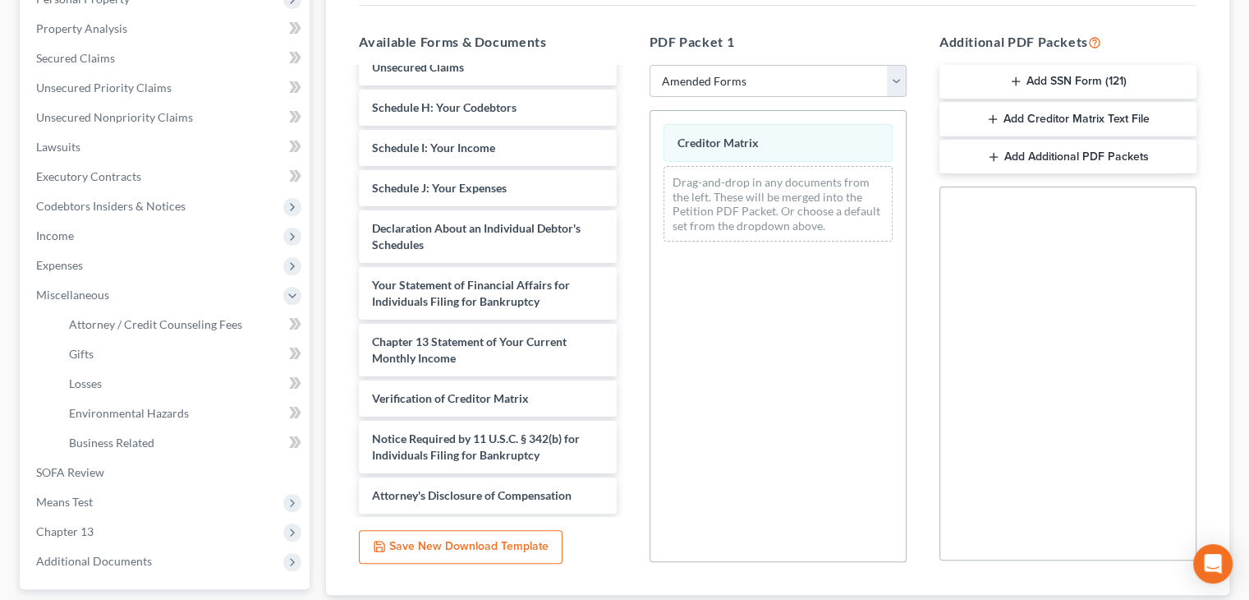
scroll to position [329, 0]
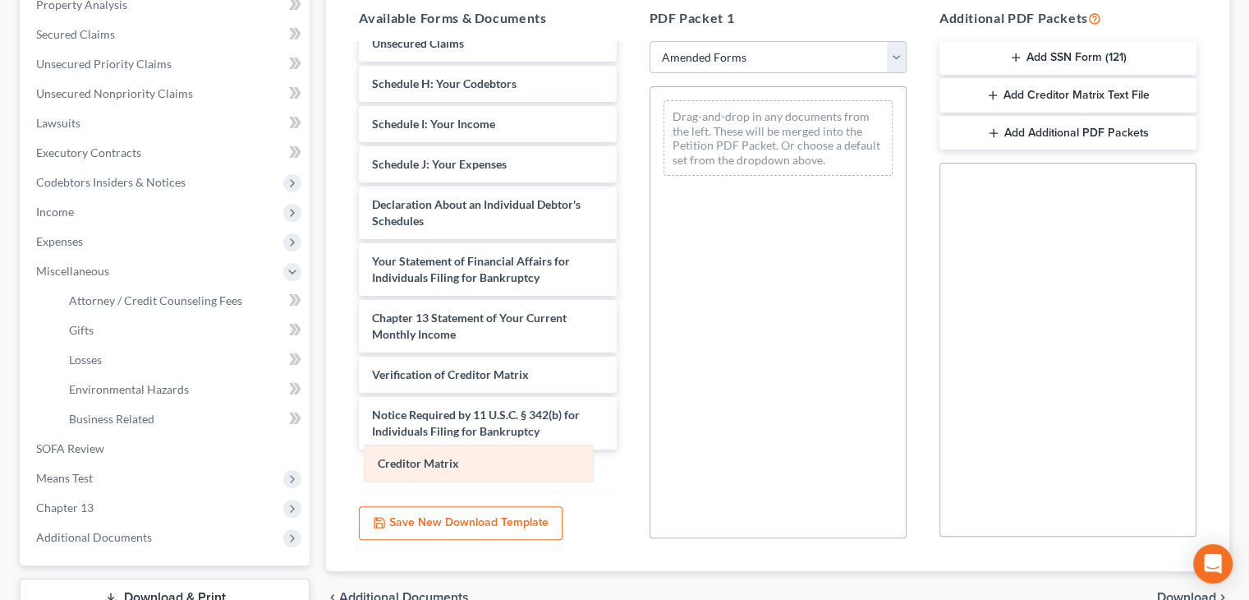
drag, startPoint x: 739, startPoint y: 117, endPoint x: 430, endPoint y: 444, distance: 450.3
click at [651, 189] on div "Creditor Matrix Creditor Matrix Drag-and-drop in any documents from the left. T…" at bounding box center [778, 138] width 255 height 102
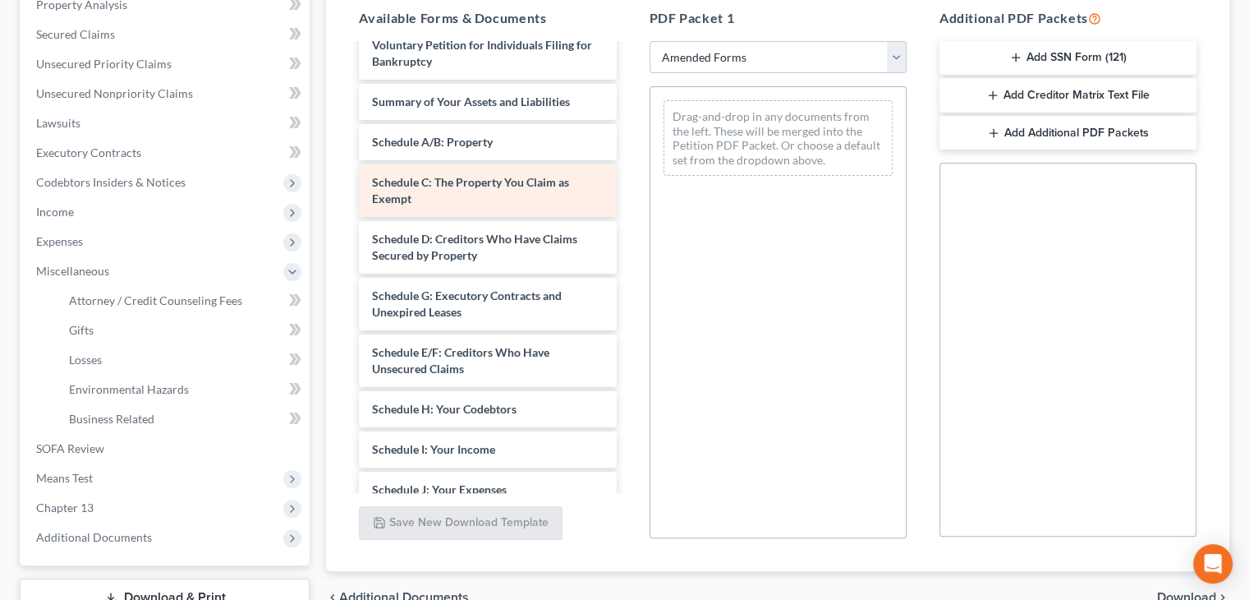
scroll to position [15, 0]
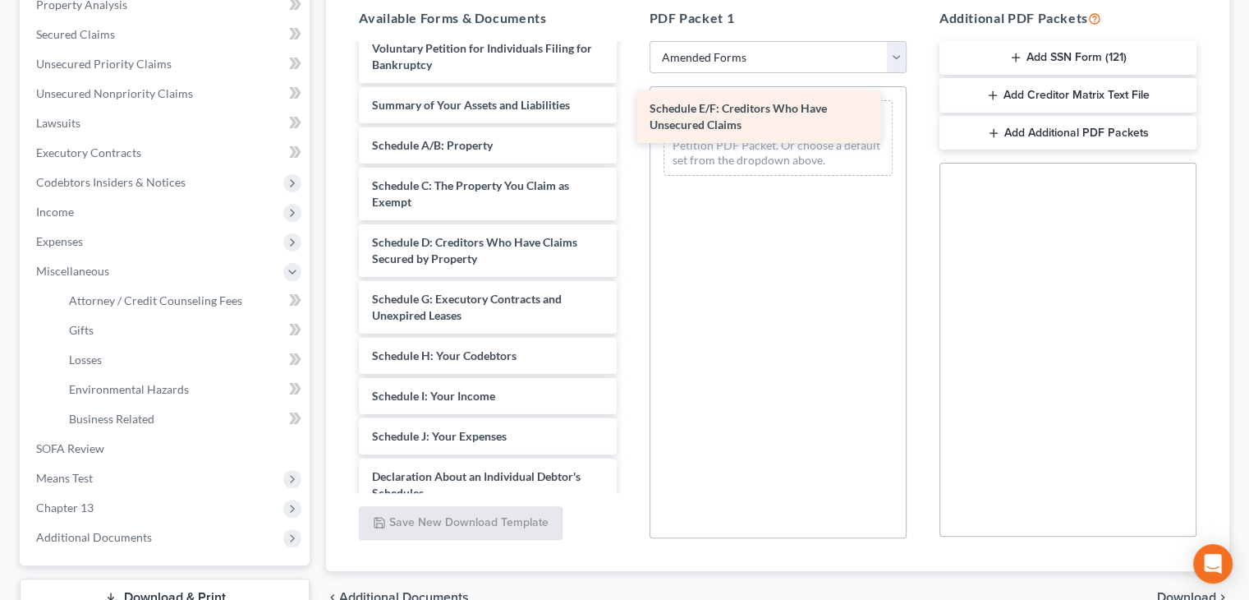
drag, startPoint x: 483, startPoint y: 369, endPoint x: 770, endPoint y: 116, distance: 382.3
click at [629, 120] on div "Schedule E/F: Creditors Who Have Unsecured Claims Voluntary Petition for Indivi…" at bounding box center [487, 415] width 283 height 771
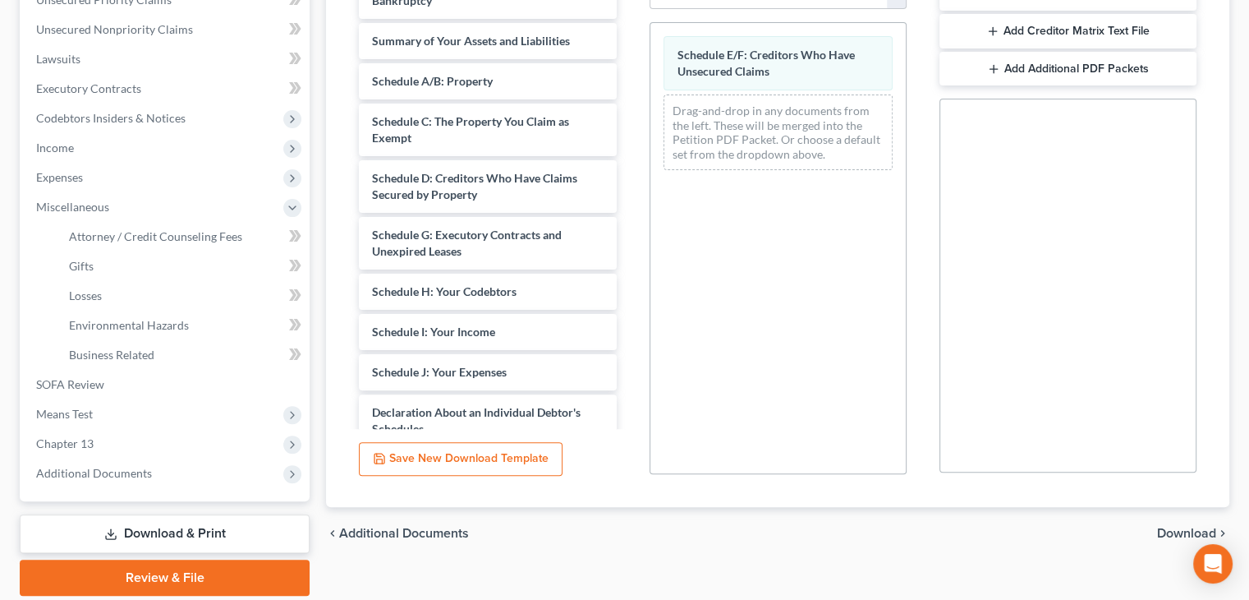
scroll to position [450, 0]
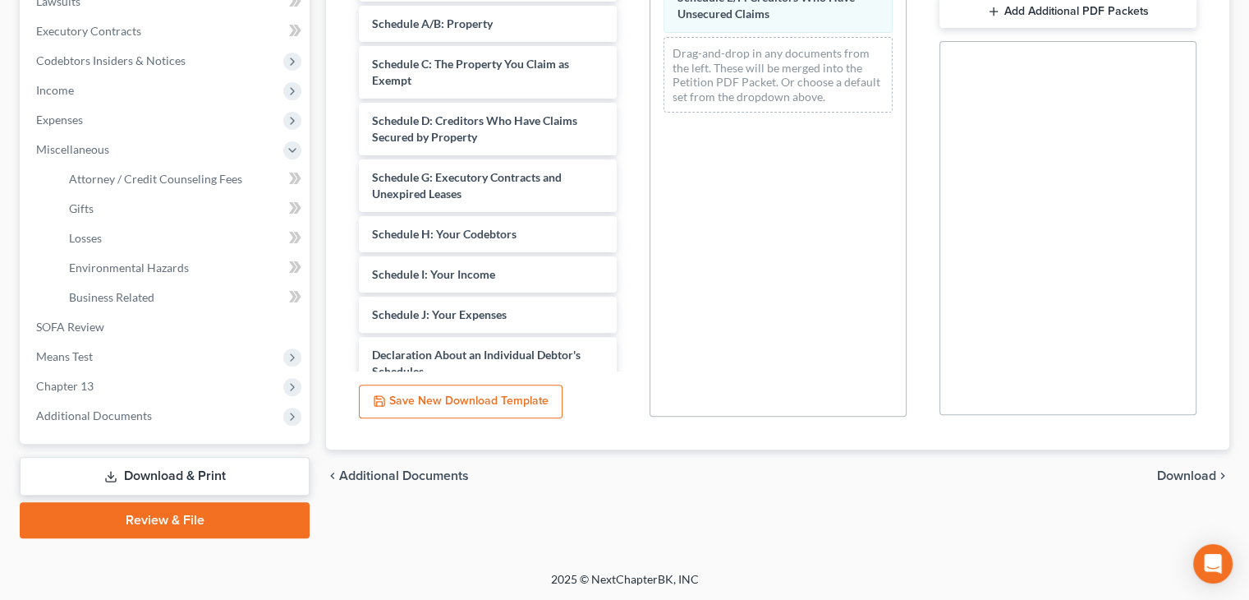
drag, startPoint x: 1193, startPoint y: 475, endPoint x: 1185, endPoint y: 468, distance: 10.5
click at [1193, 474] on span "Download" at bounding box center [1186, 475] width 59 height 13
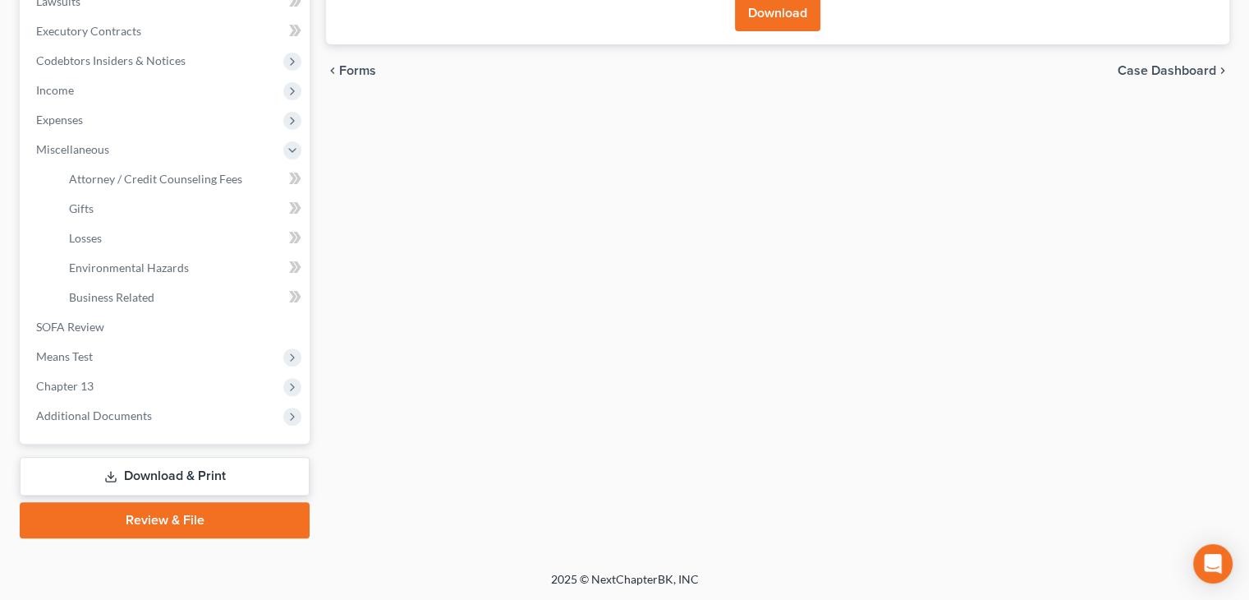
click at [768, 14] on button "Download" at bounding box center [777, 13] width 85 height 36
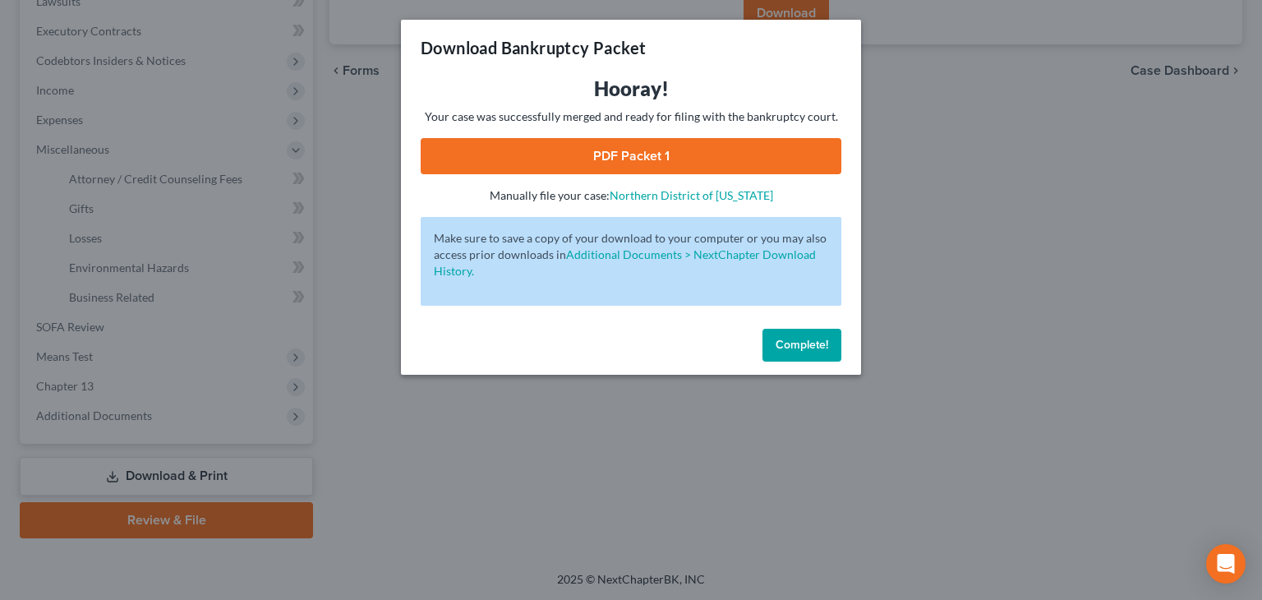
click at [606, 162] on link "PDF Packet 1" at bounding box center [631, 156] width 421 height 36
click at [804, 342] on span "Complete!" at bounding box center [801, 345] width 53 height 14
